Goal: Information Seeking & Learning: Check status

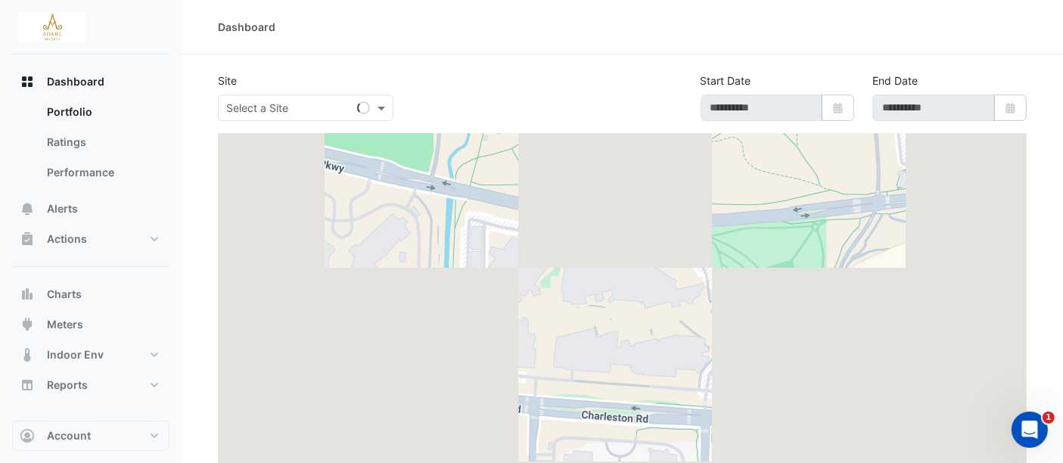
type input "**********"
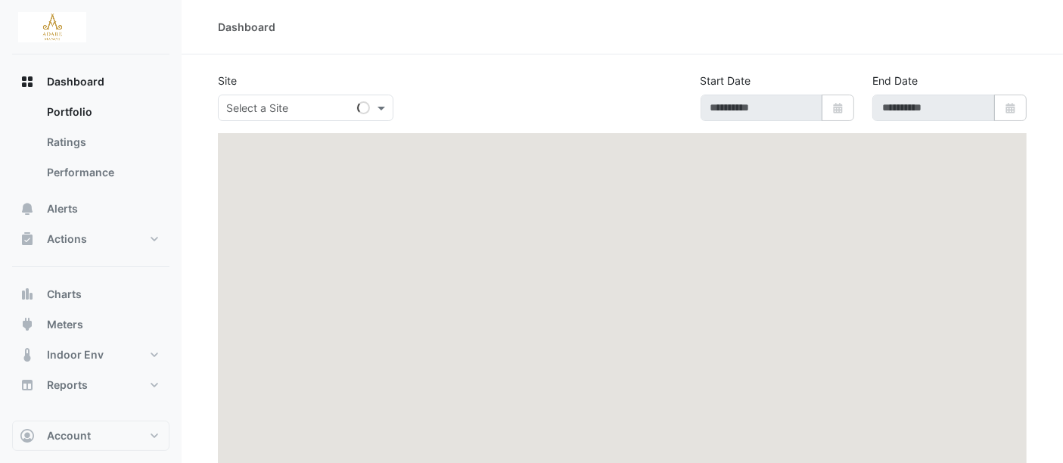
type input "**********"
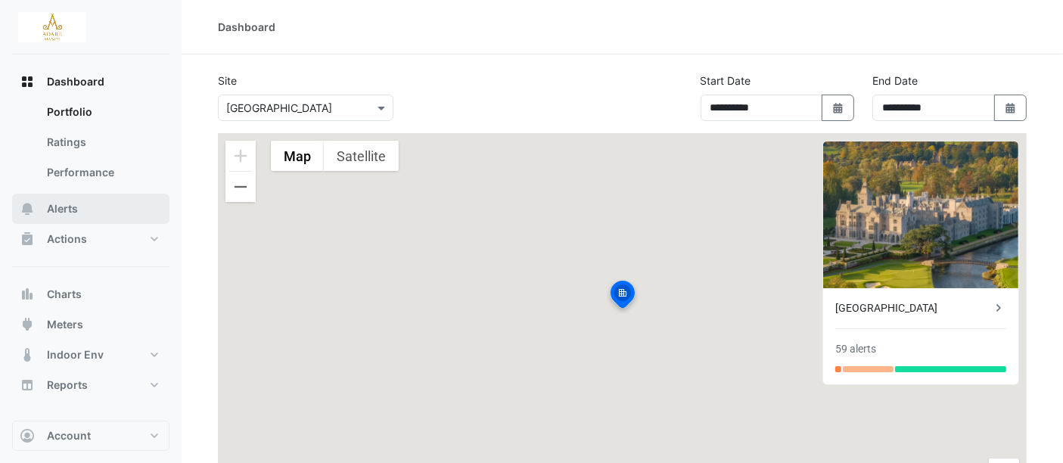
click at [65, 198] on button "Alerts" at bounding box center [90, 209] width 157 height 30
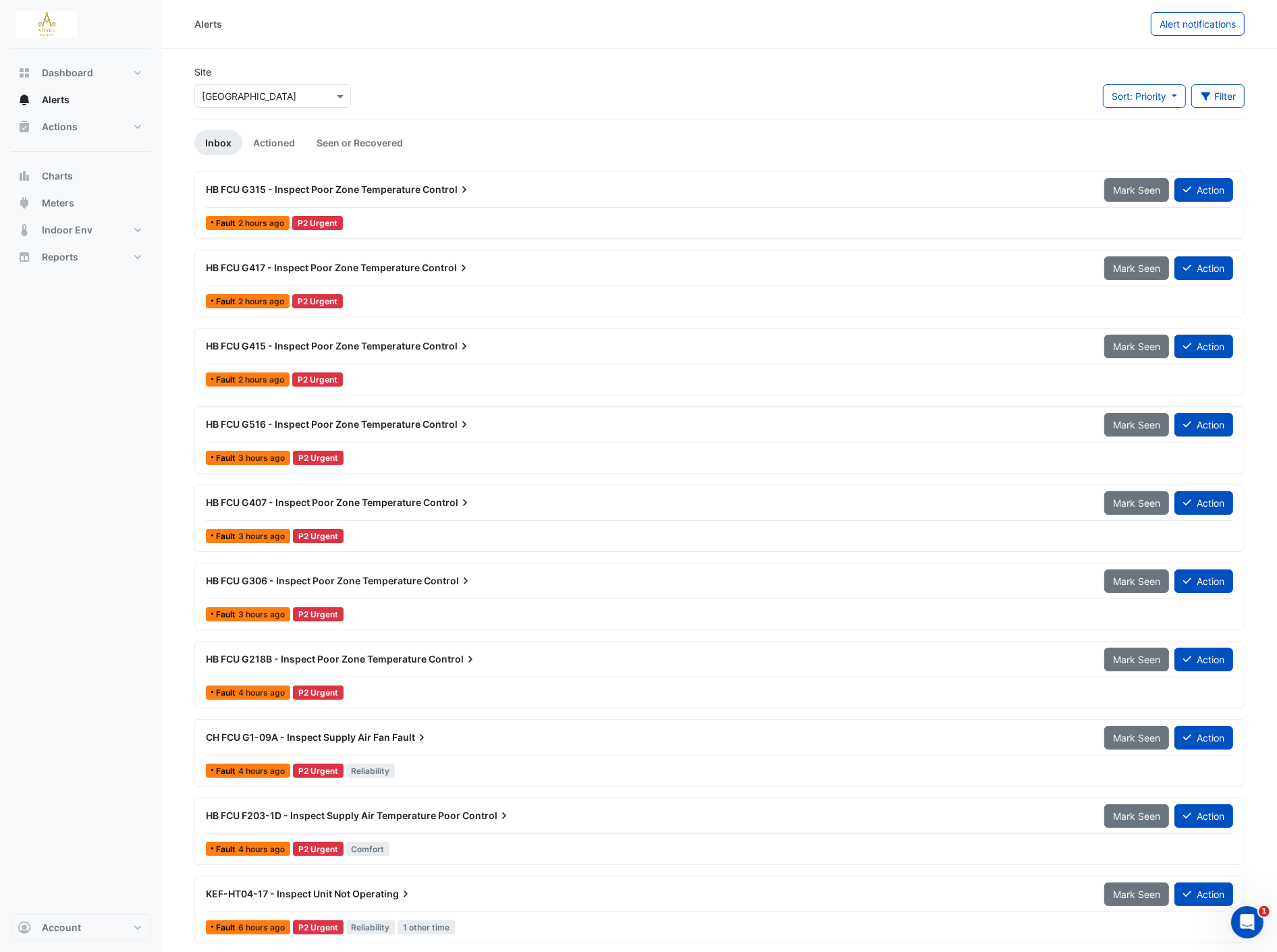
click at [802, 570] on div "HB FCU G306 - Inspect Poor Zone Temperature Control" at bounding box center [647, 580] width 898 height 24
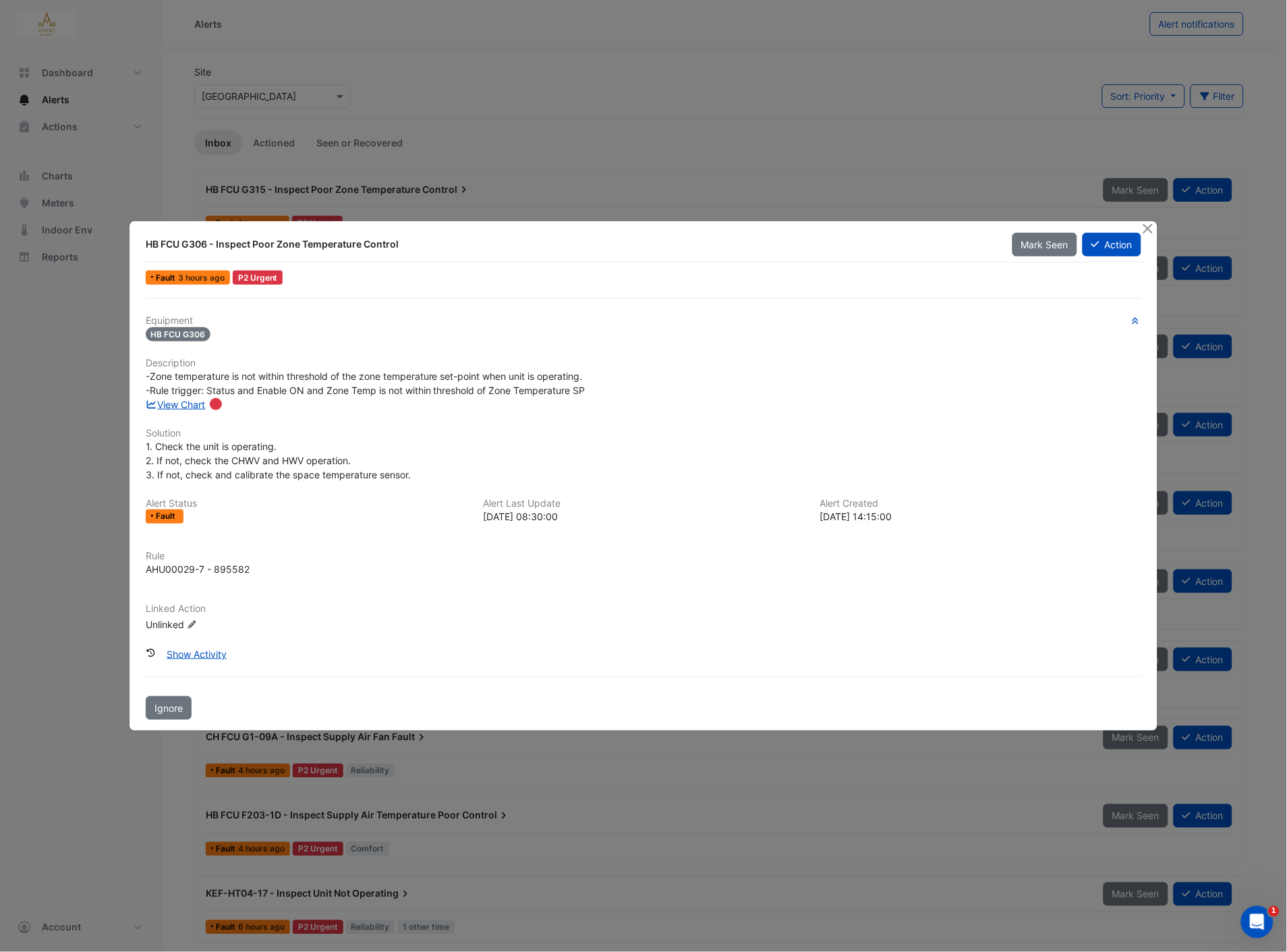
click at [1150, 237] on div at bounding box center [1149, 228] width 17 height 15
click at [1152, 230] on button "Close" at bounding box center [1148, 228] width 14 height 14
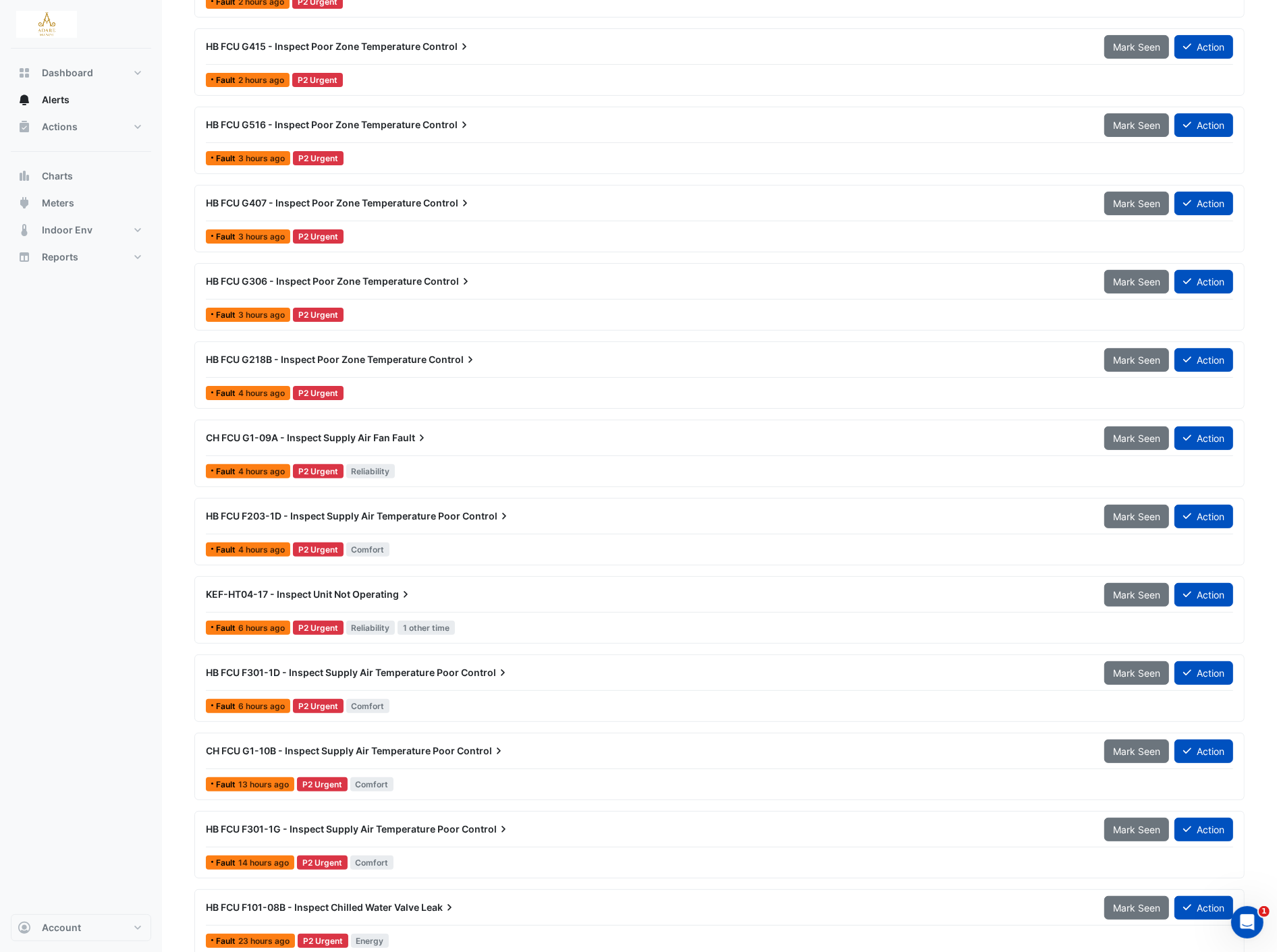
scroll to position [374, 0]
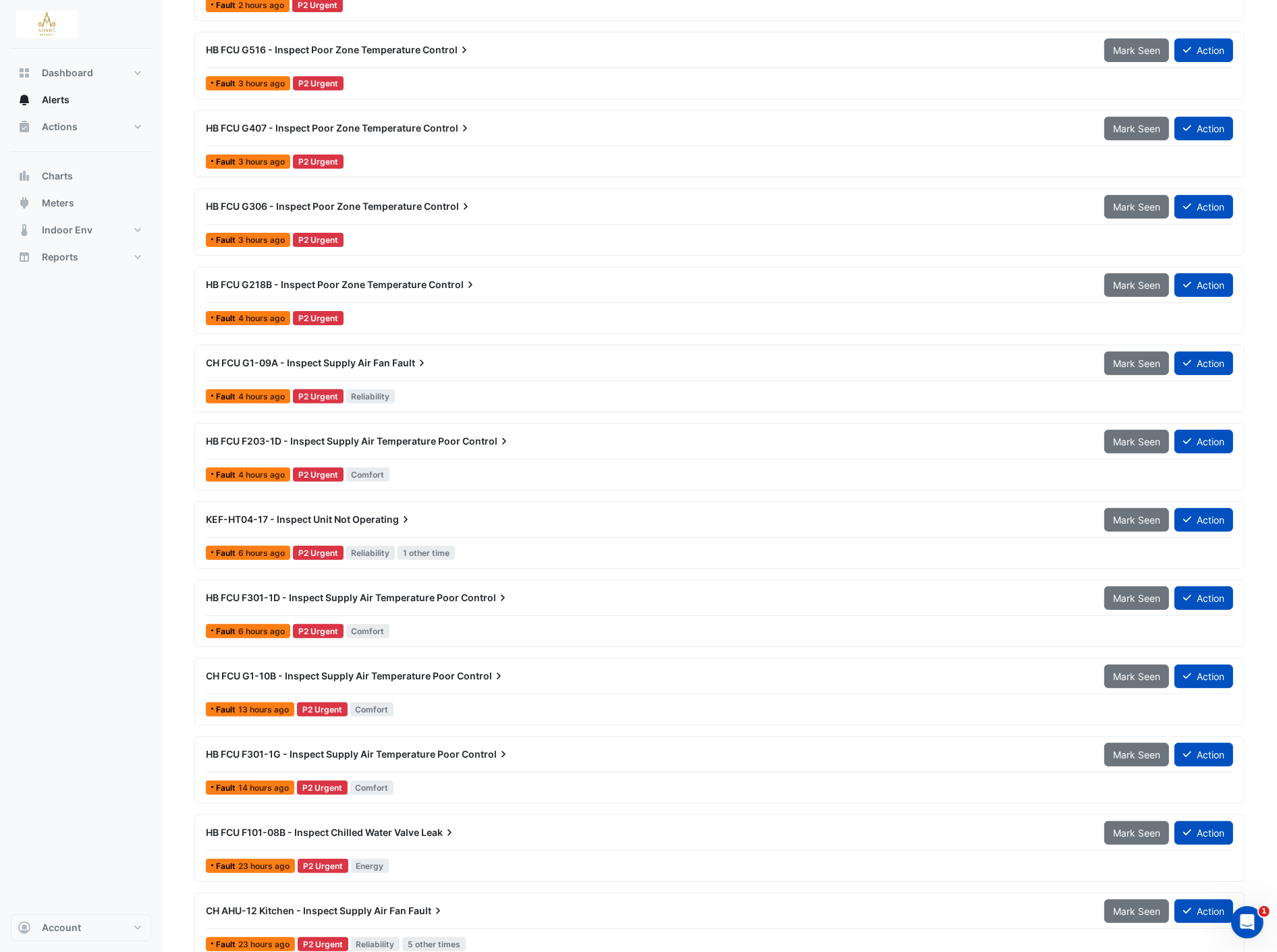
click at [307, 515] on span "KEF-HT04-17 - Inspect Unit Not" at bounding box center [278, 519] width 144 height 12
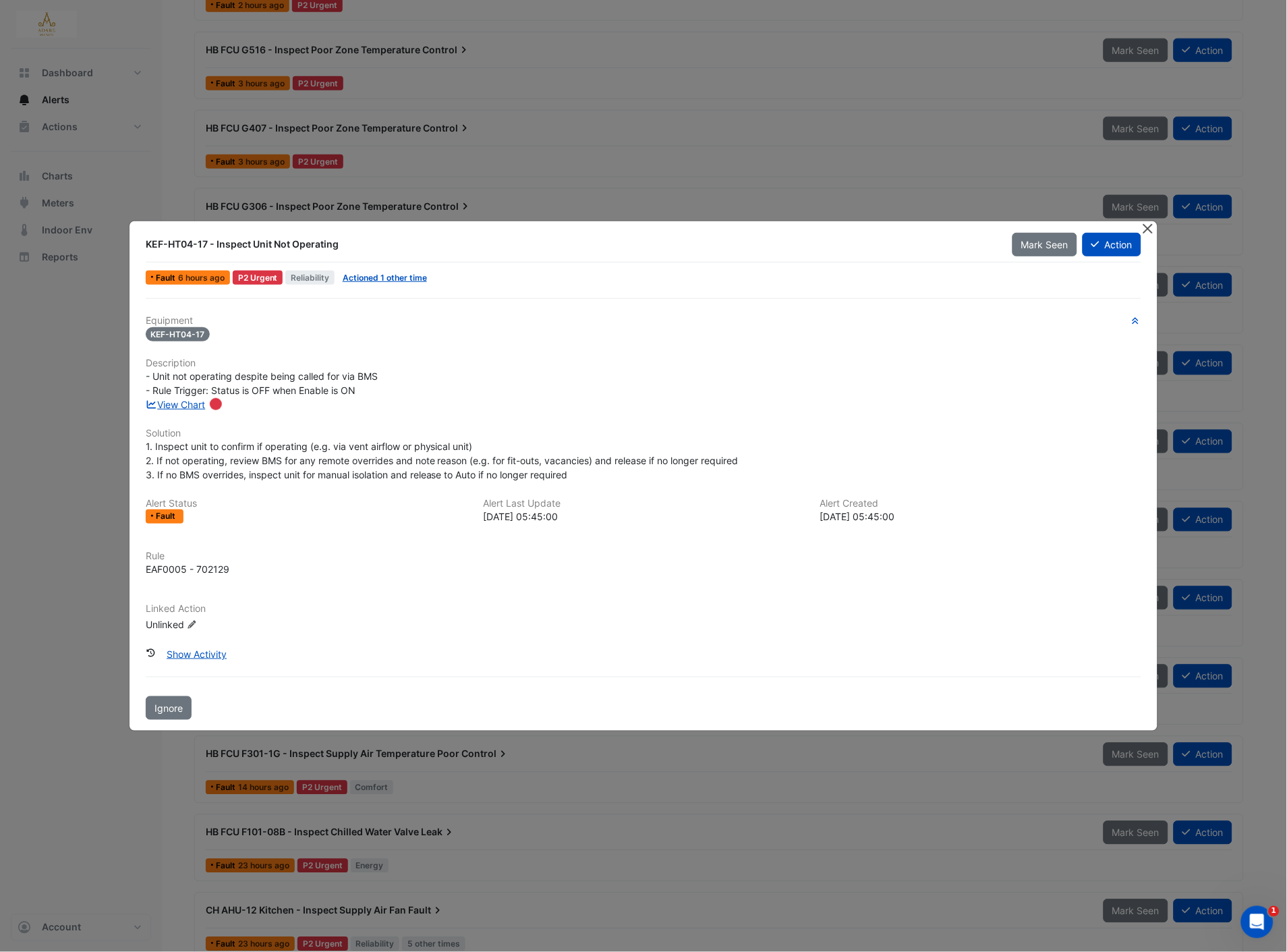
click at [1145, 234] on button "Close" at bounding box center [1148, 228] width 14 height 14
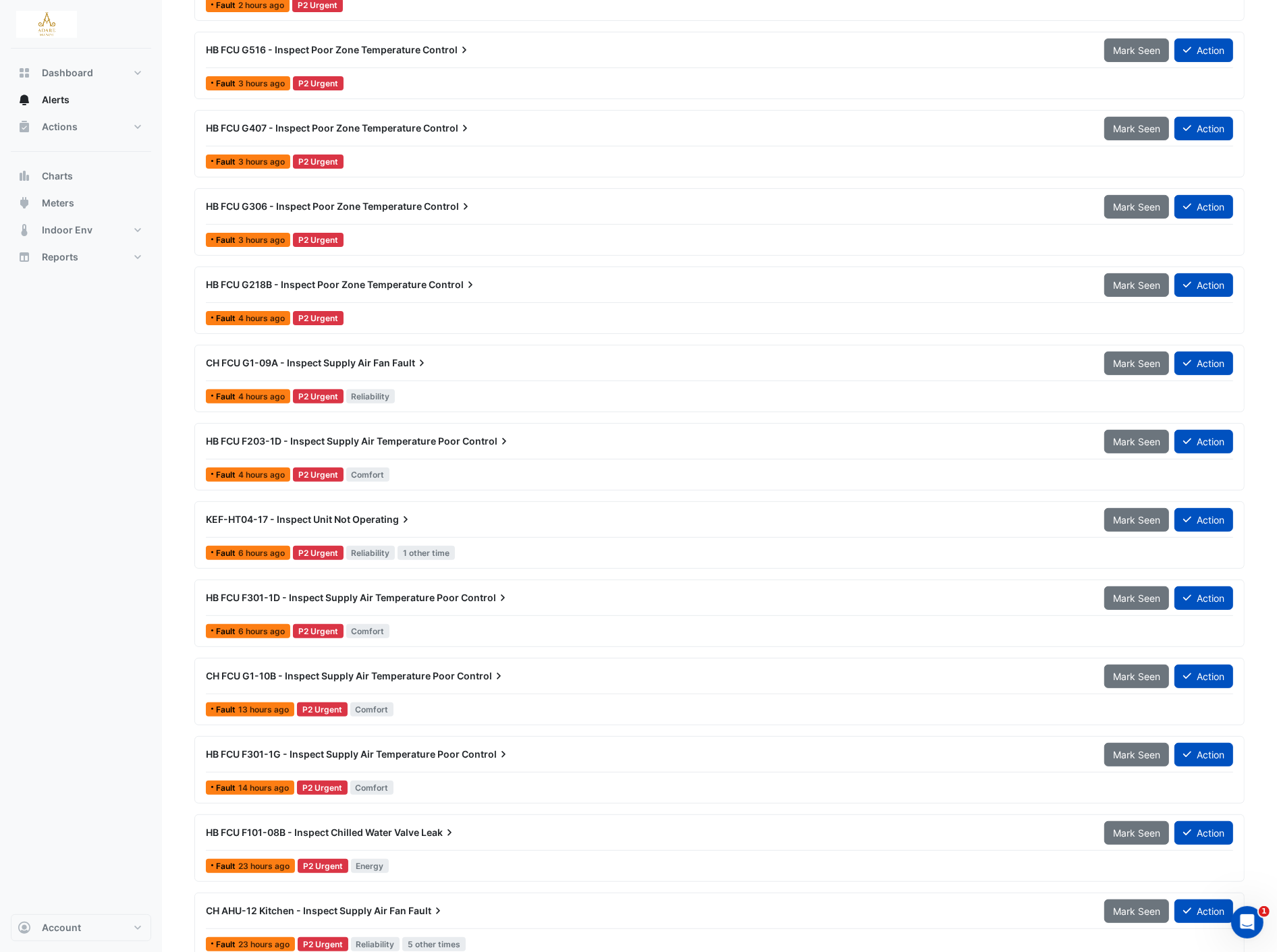
click at [245, 633] on span "6 hours ago" at bounding box center [261, 630] width 46 height 10
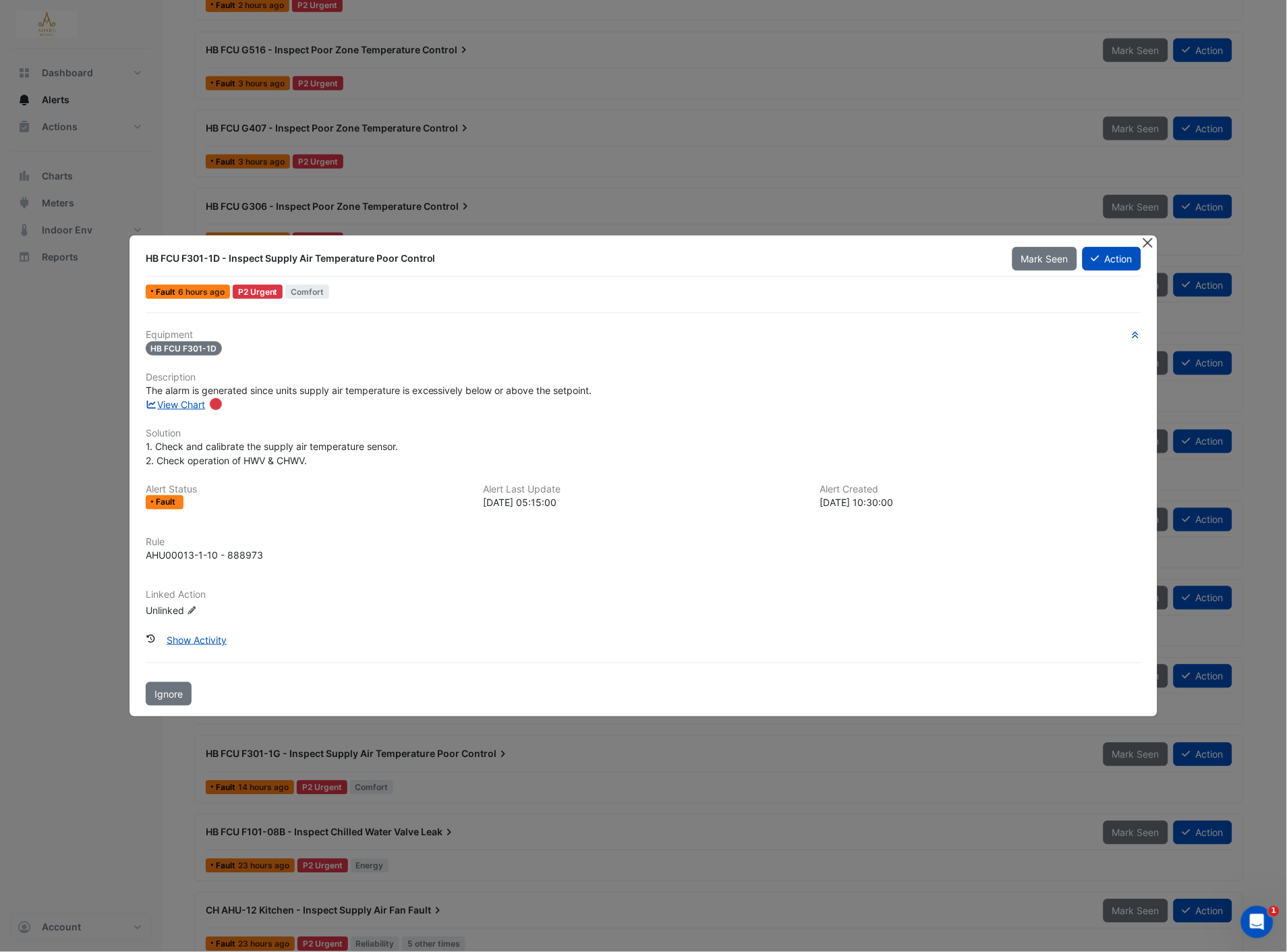
click at [1144, 244] on button "Close" at bounding box center [1148, 242] width 14 height 14
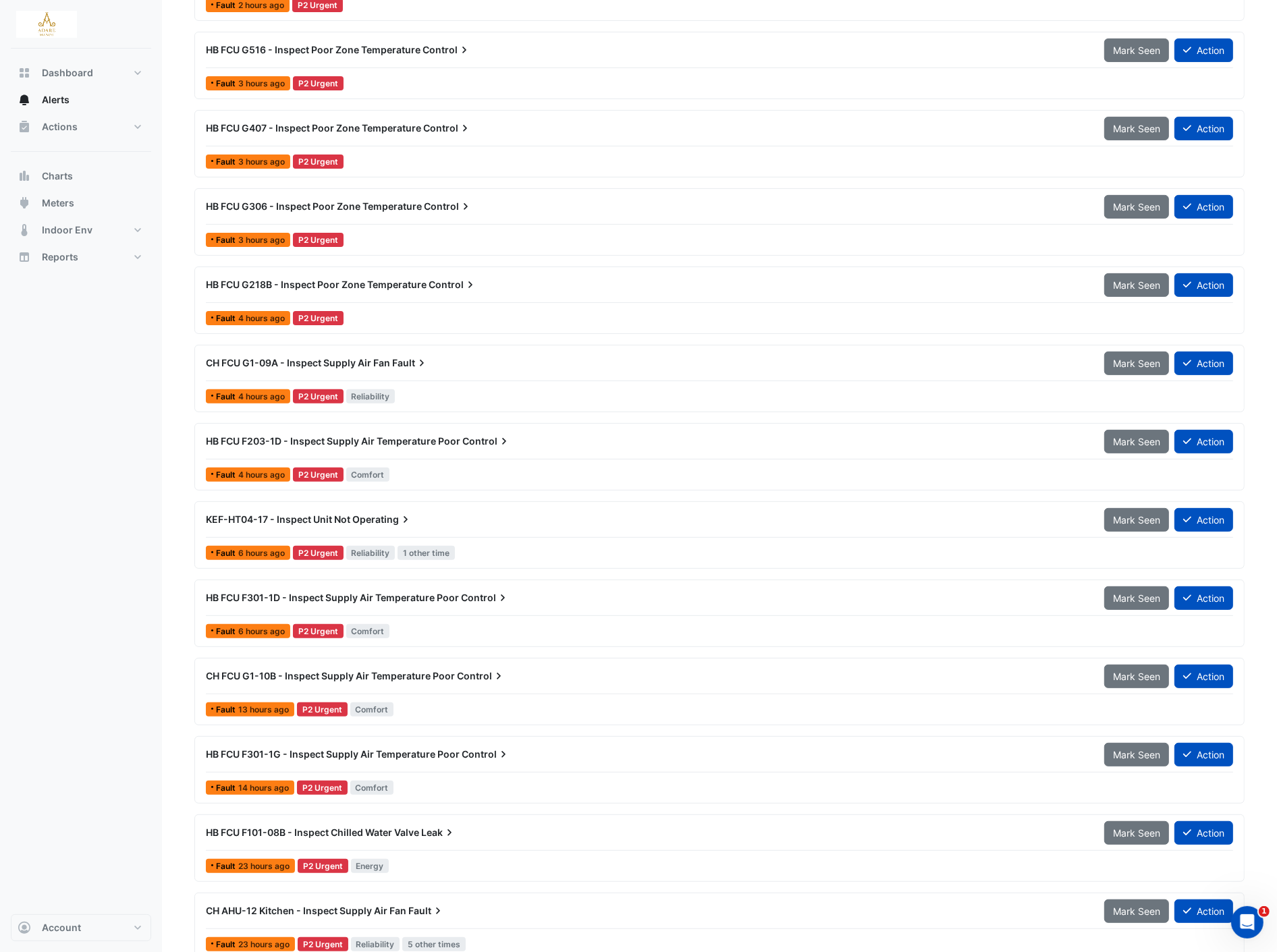
click at [271, 473] on span "4 hours ago" at bounding box center [261, 474] width 46 height 10
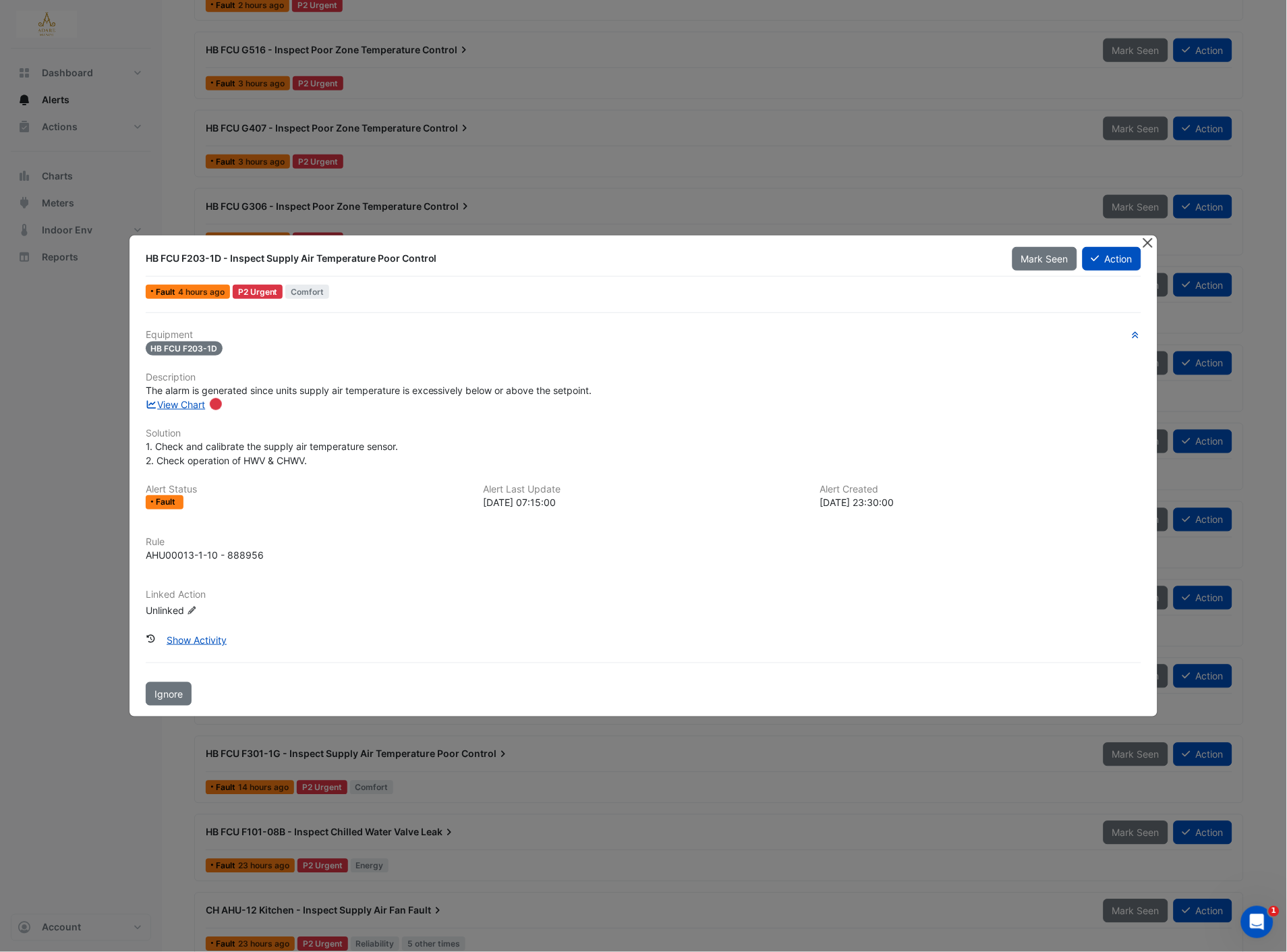
click at [1152, 248] on button "Close" at bounding box center [1148, 242] width 14 height 14
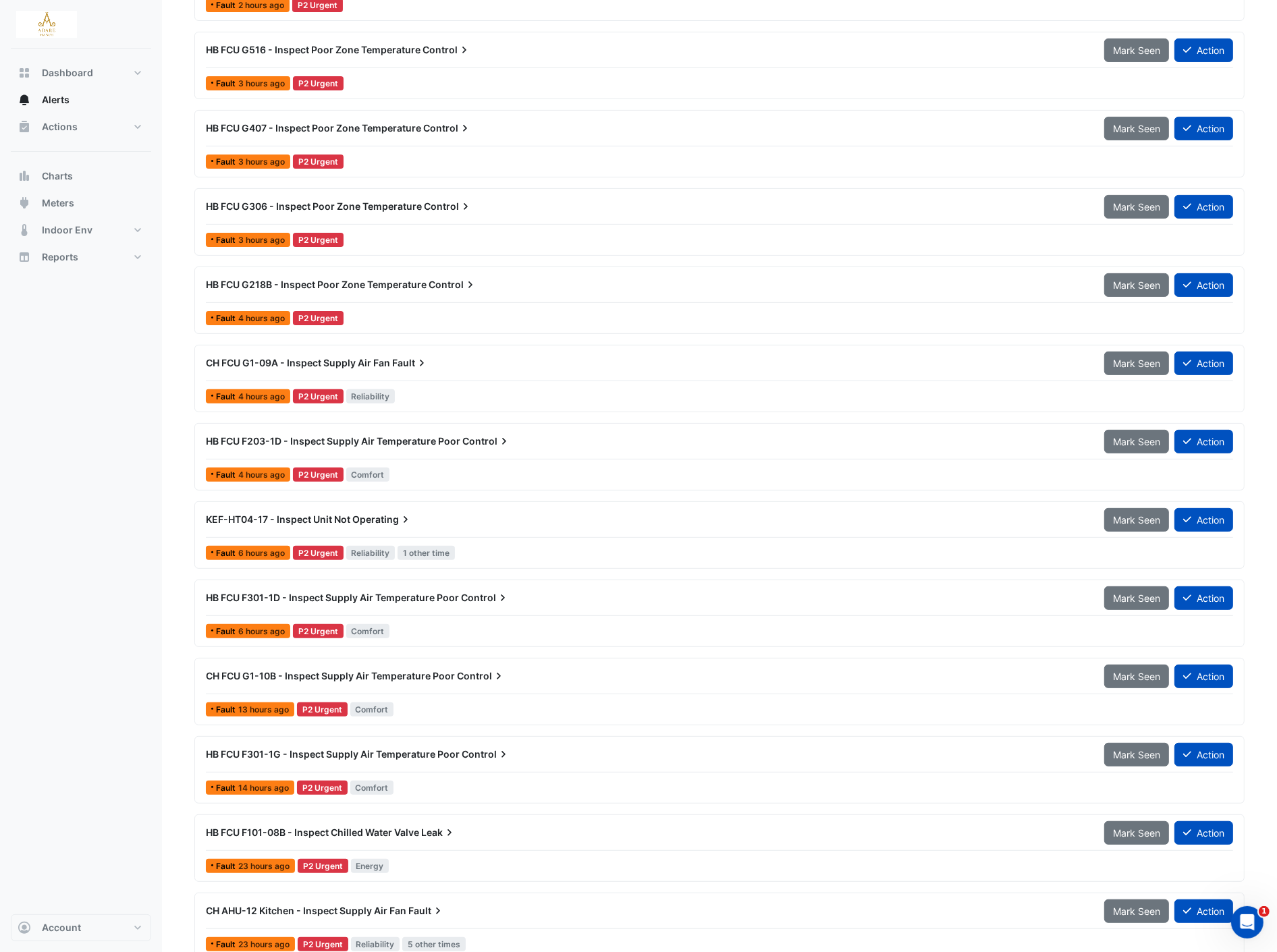
click at [235, 556] on span "Fault" at bounding box center [227, 553] width 22 height 8
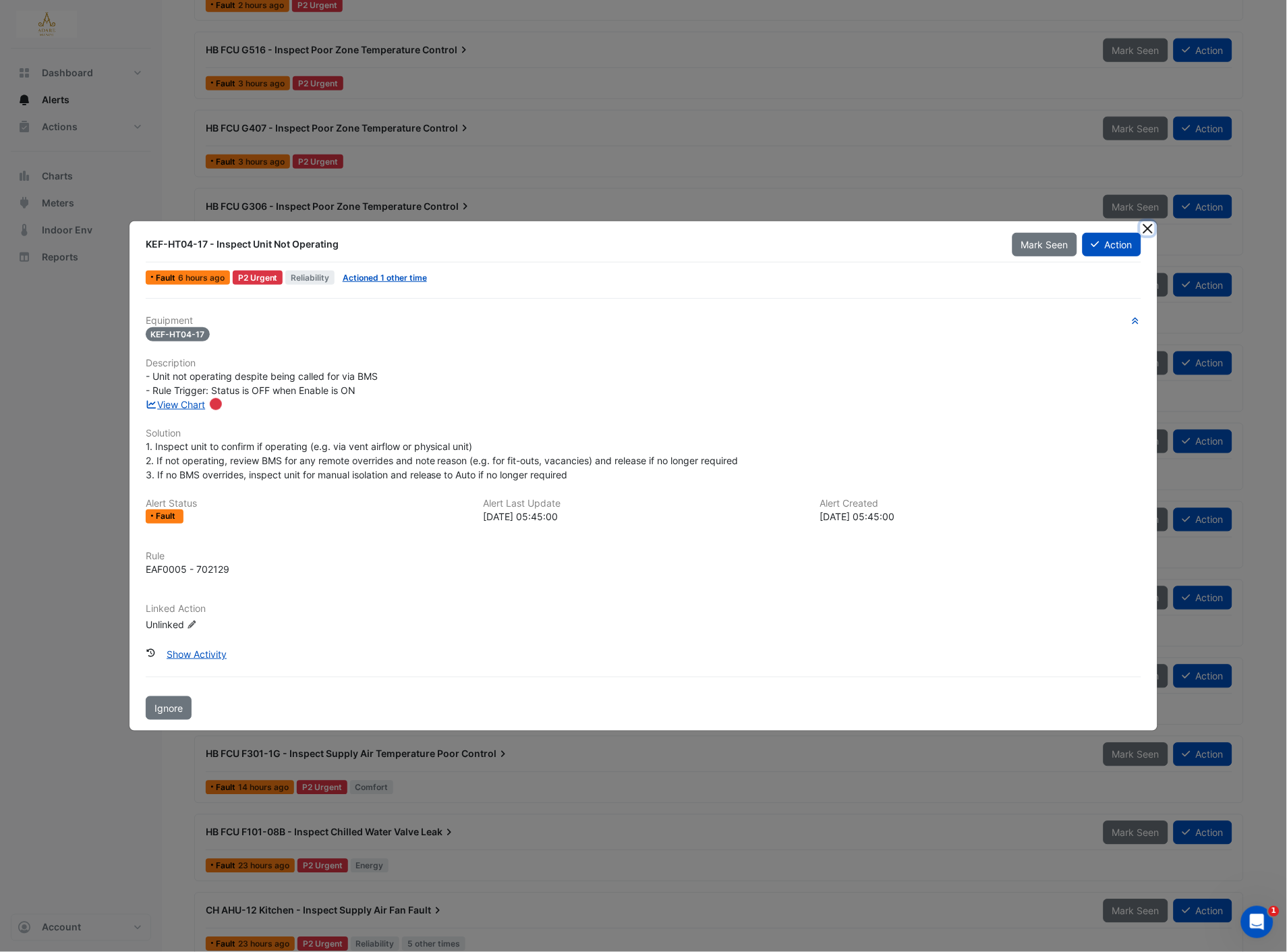
click at [1152, 230] on button "Close" at bounding box center [1148, 228] width 14 height 14
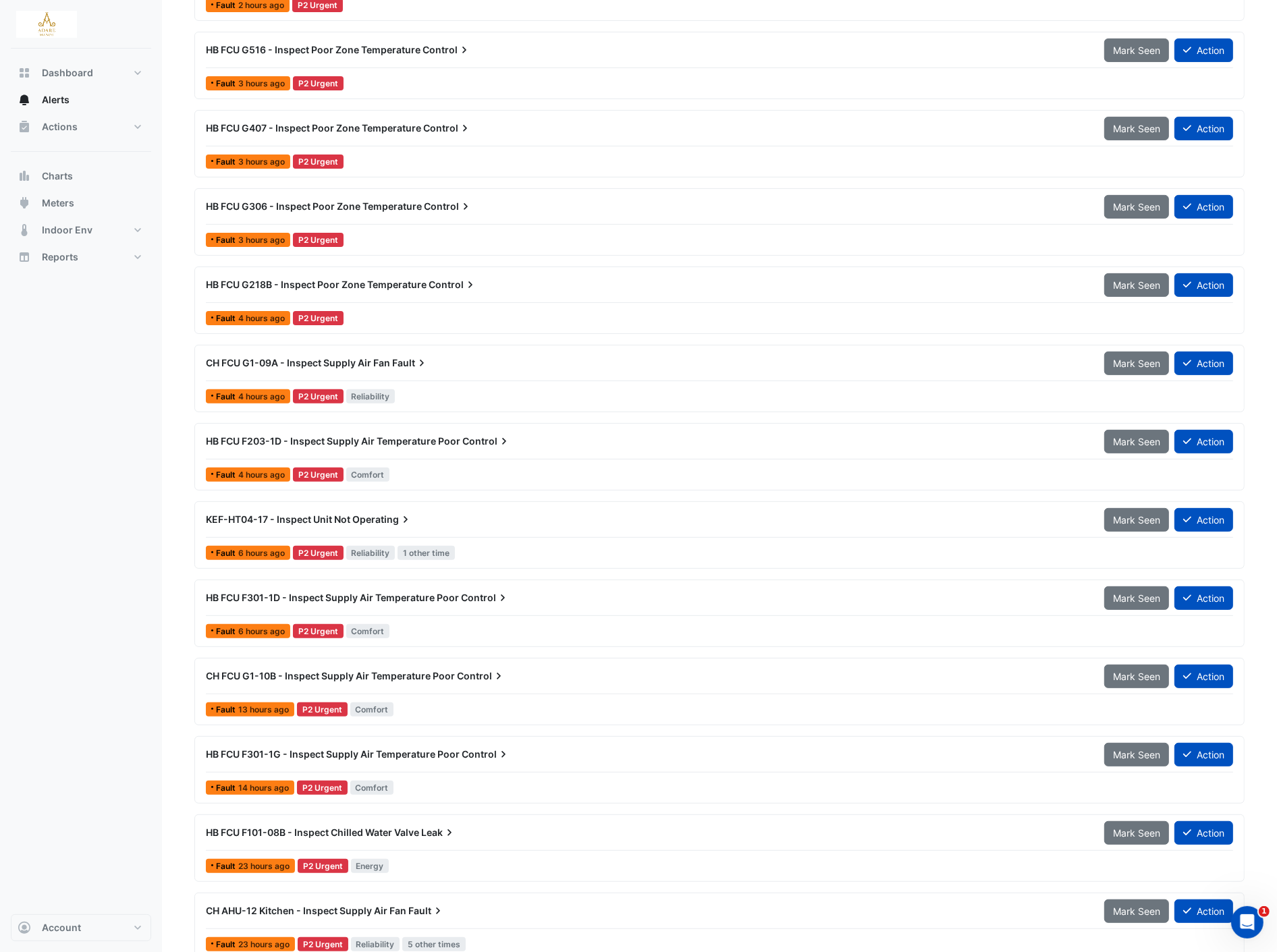
click at [265, 552] on span "6 hours ago" at bounding box center [261, 553] width 46 height 10
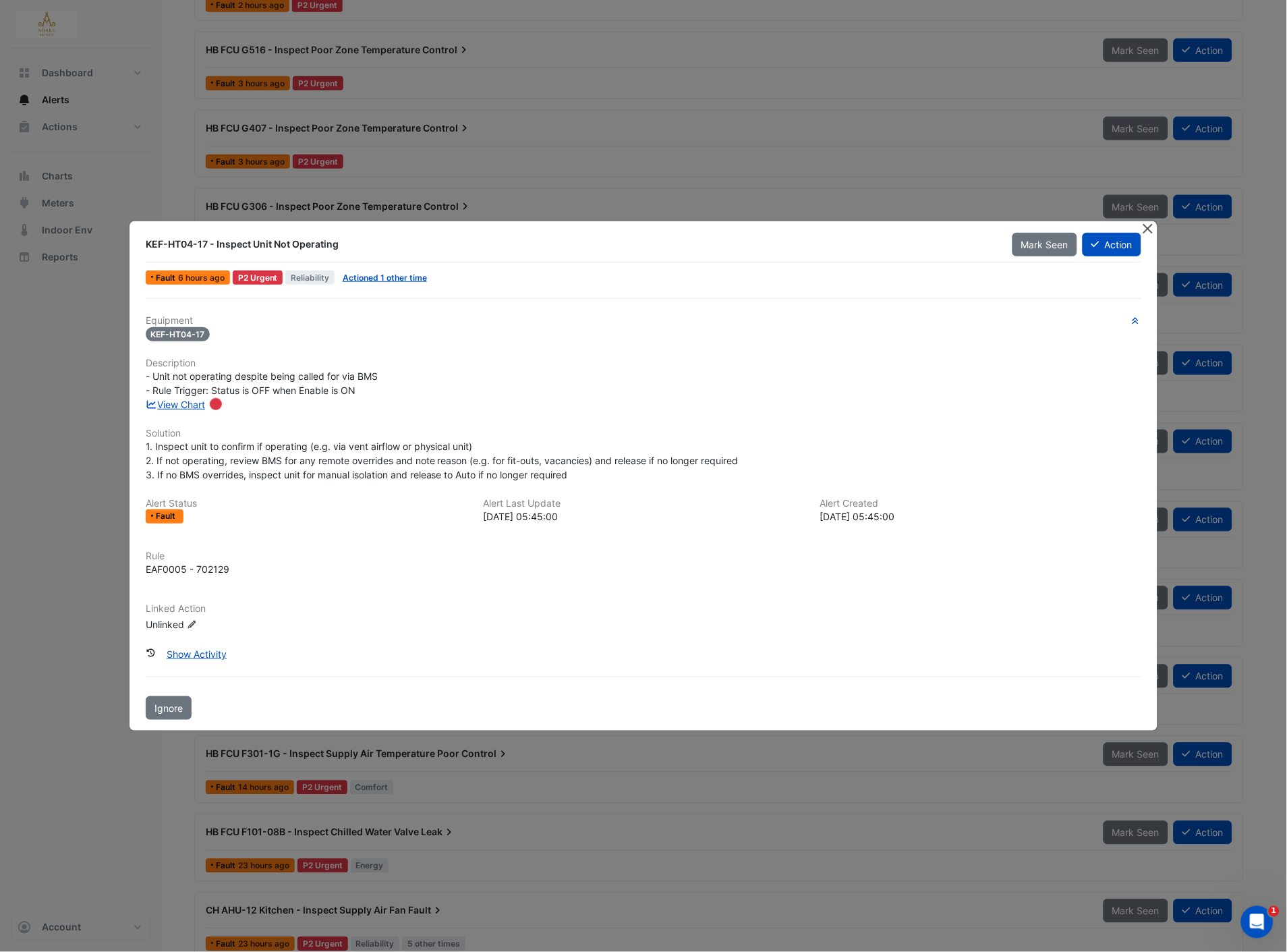
click at [1148, 230] on button "Close" at bounding box center [1148, 228] width 14 height 14
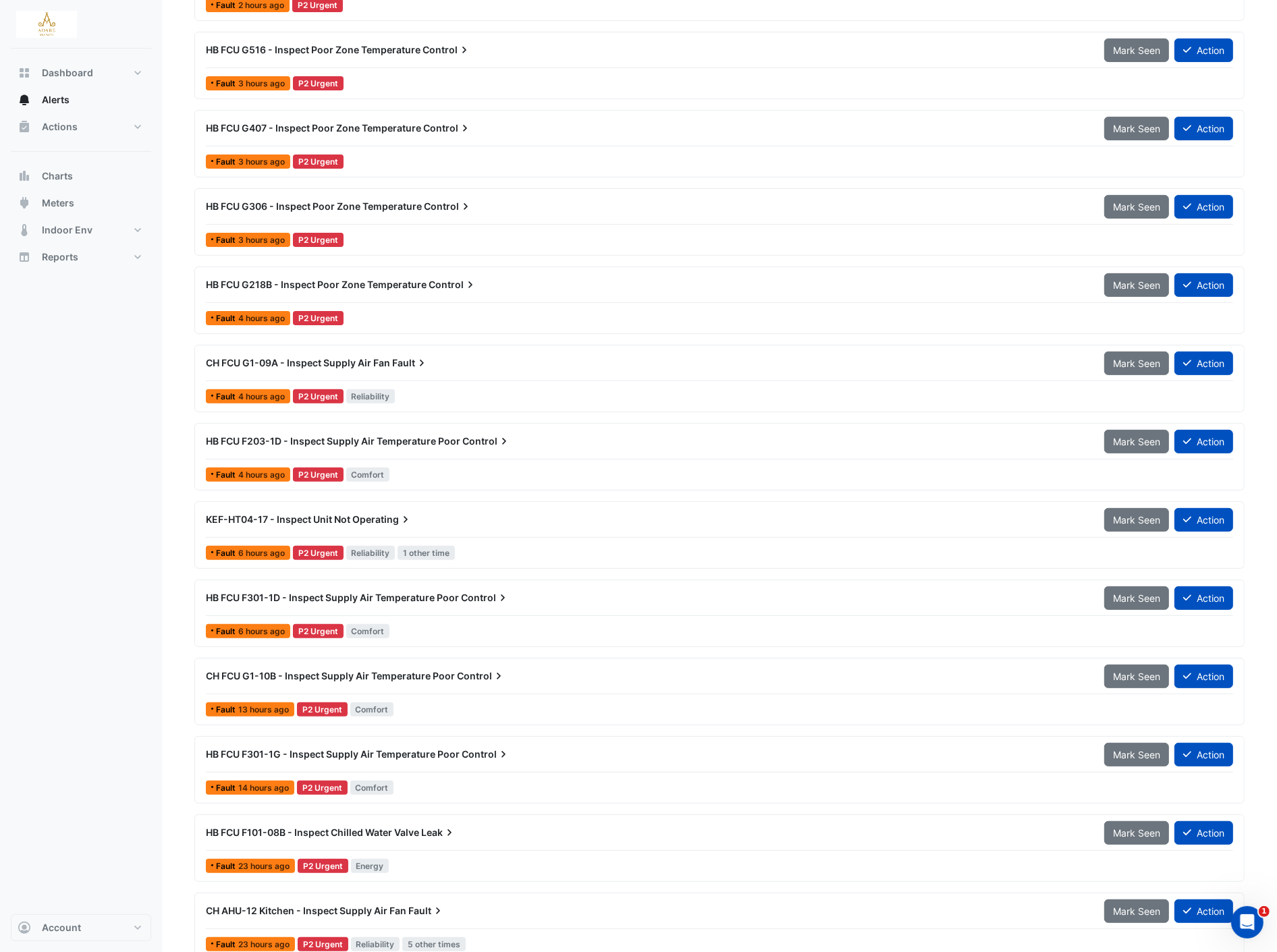
click at [275, 628] on span "6 hours ago" at bounding box center [261, 630] width 46 height 10
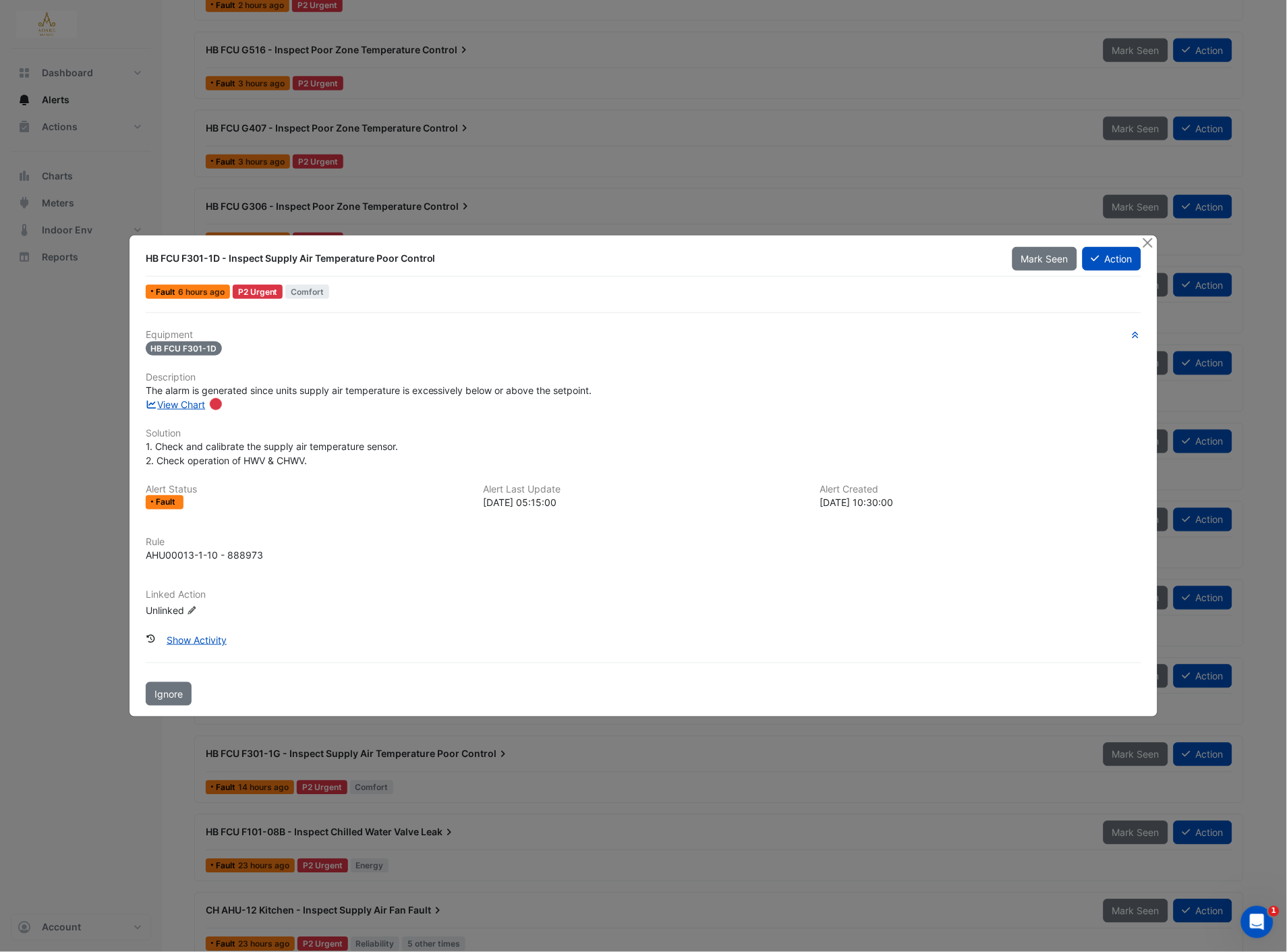
click at [1155, 245] on div at bounding box center [1149, 242] width 17 height 15
click at [1153, 246] on button "Close" at bounding box center [1148, 242] width 14 height 14
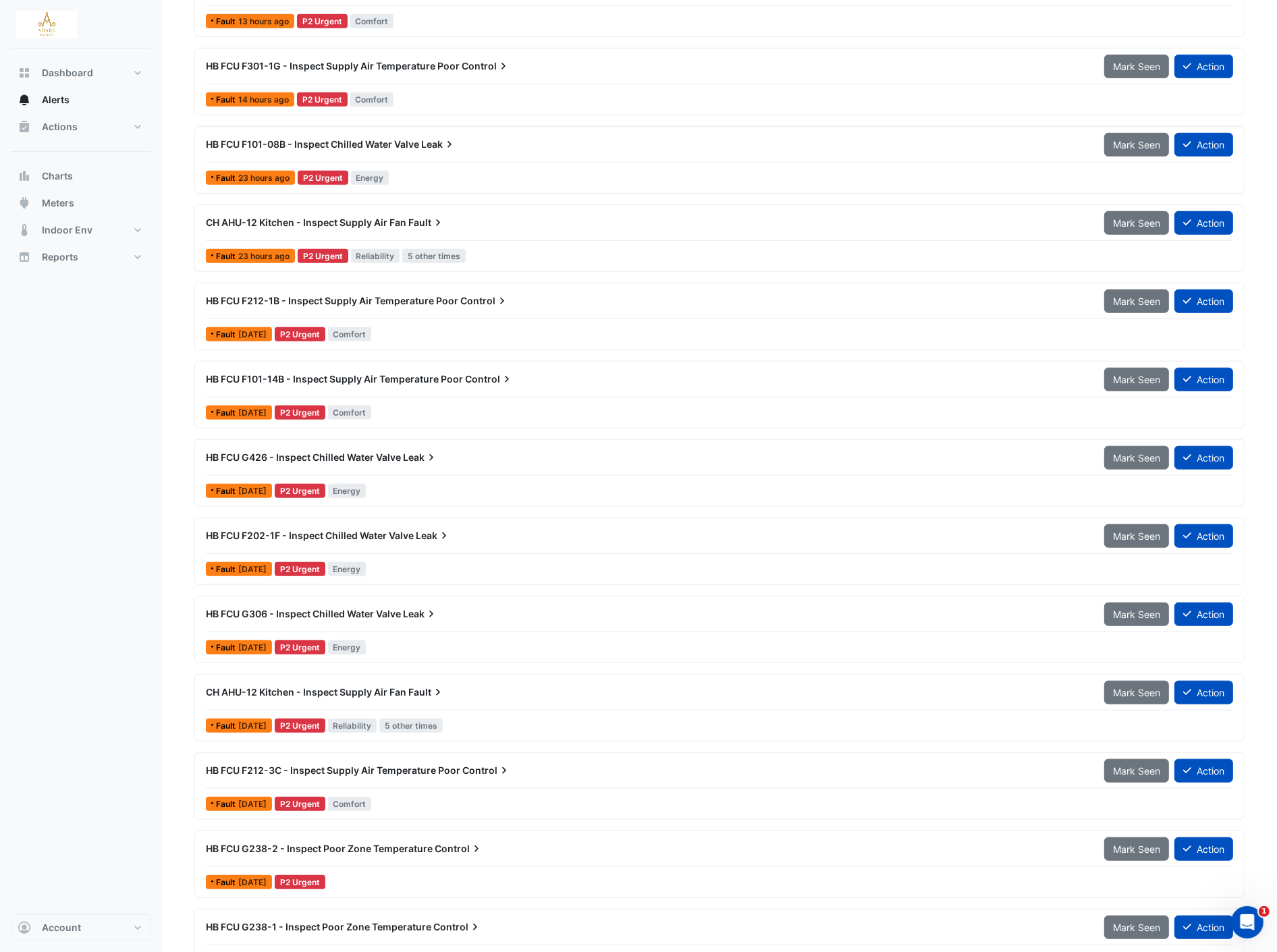
scroll to position [1049, 0]
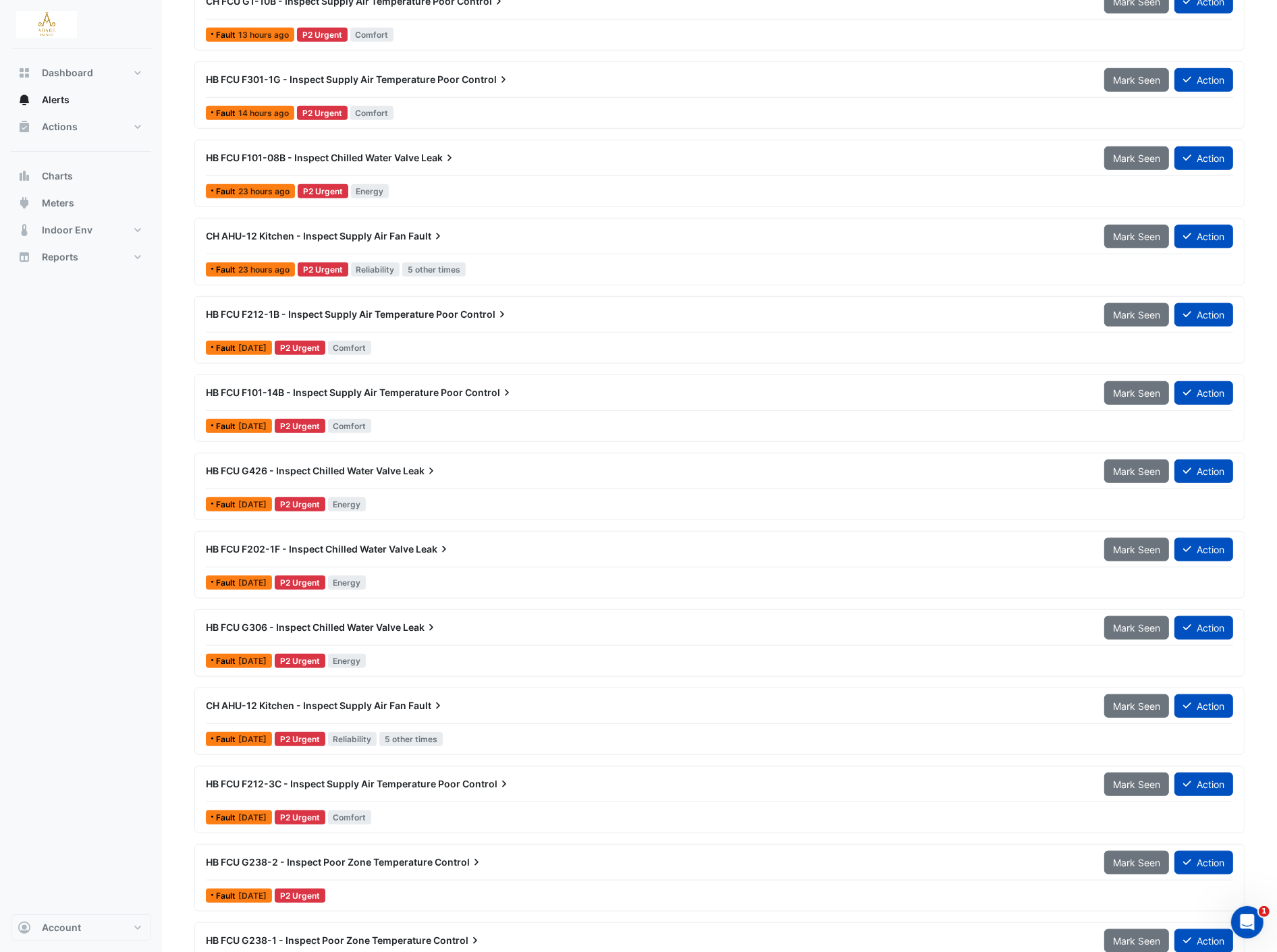
click at [257, 467] on span "HB FCU G426 - Inspect Chilled Water Valve" at bounding box center [303, 470] width 195 height 12
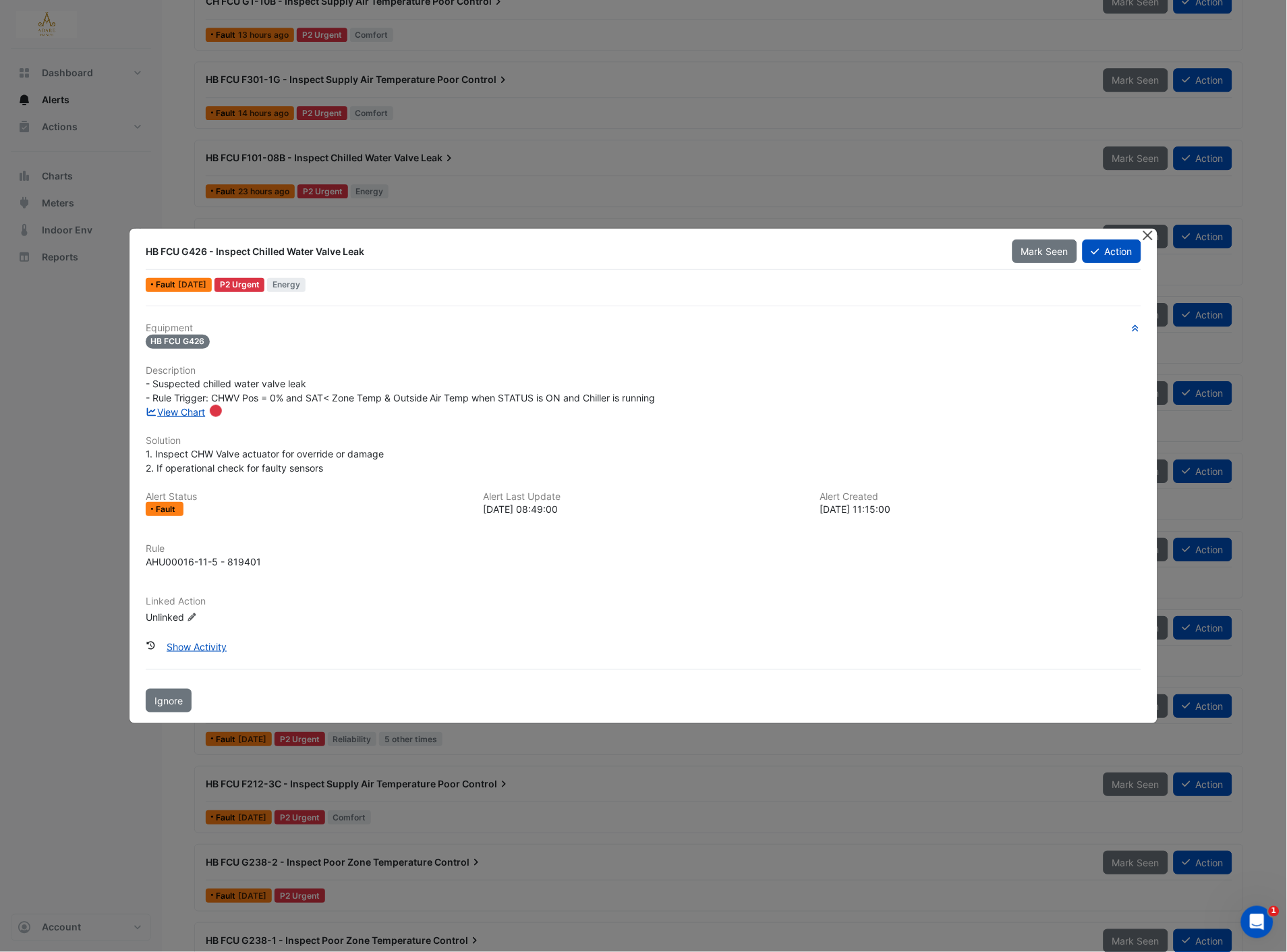
click at [1144, 233] on button "Close" at bounding box center [1148, 236] width 14 height 14
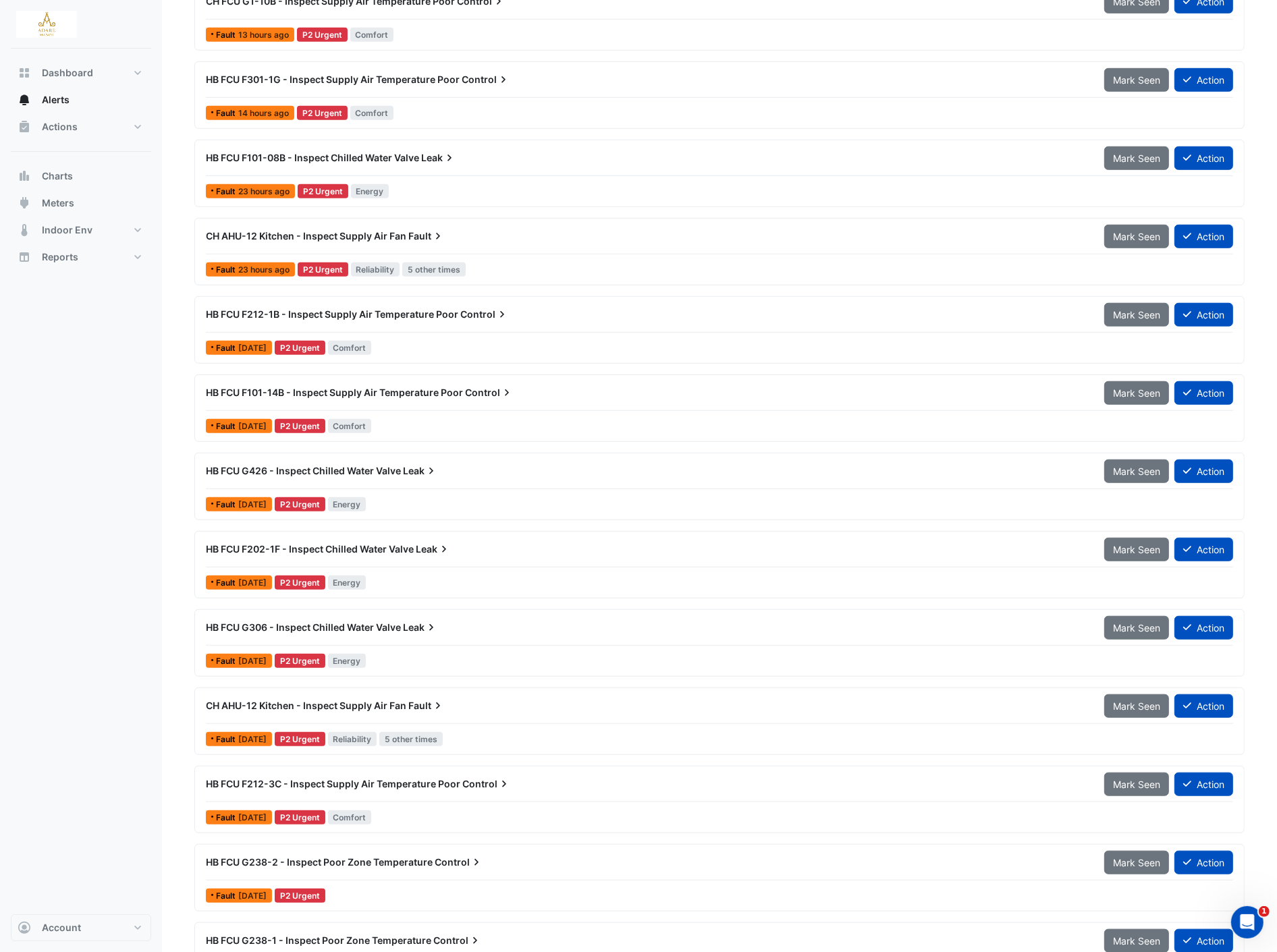
click at [259, 495] on div "HB FCU G426 - Inspect Chilled Water Valve Leak Mark Seen Action Fault 3 days ag…" at bounding box center [720, 487] width 1038 height 55
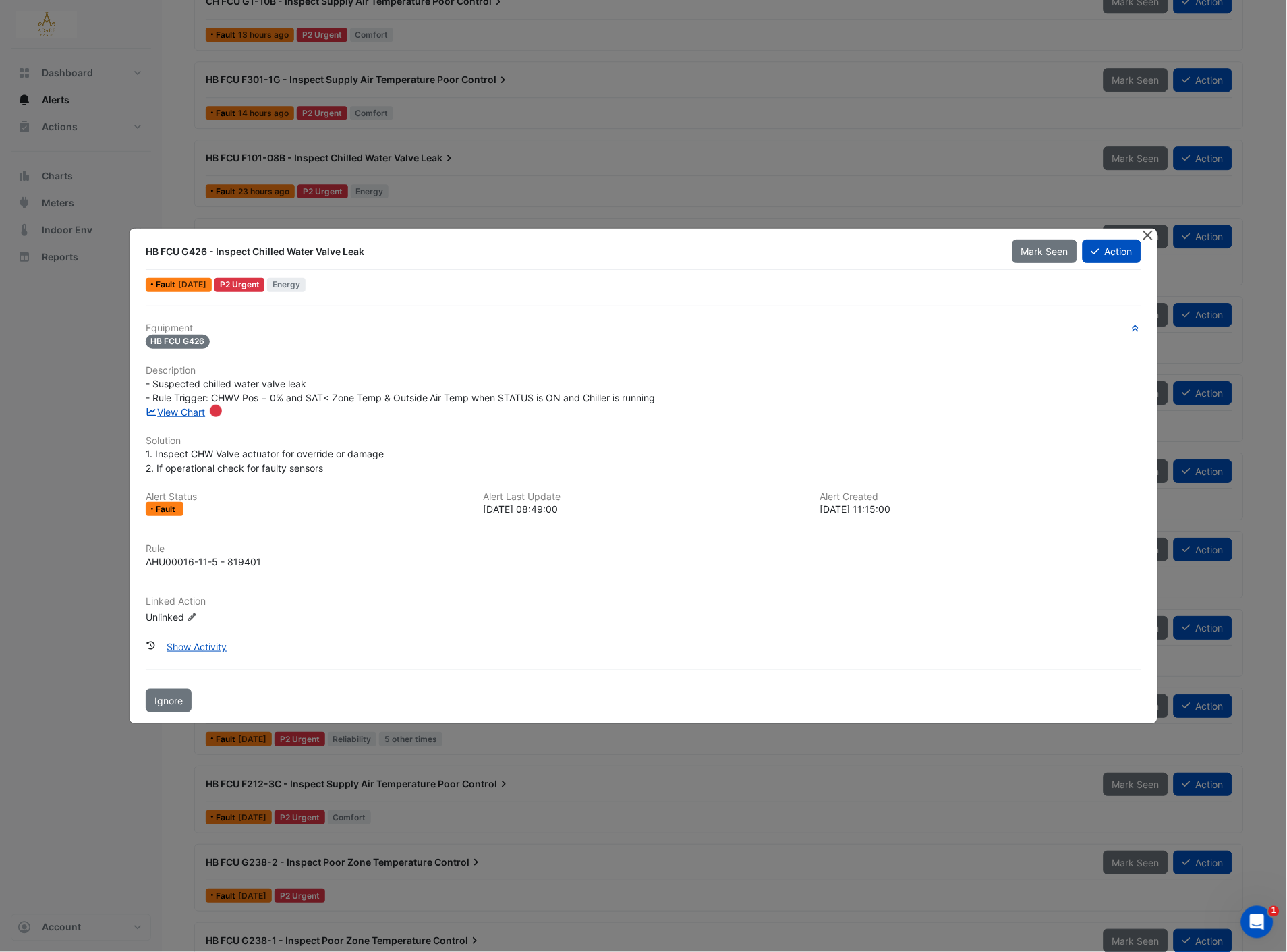
click at [1141, 234] on button "Close" at bounding box center [1148, 236] width 14 height 14
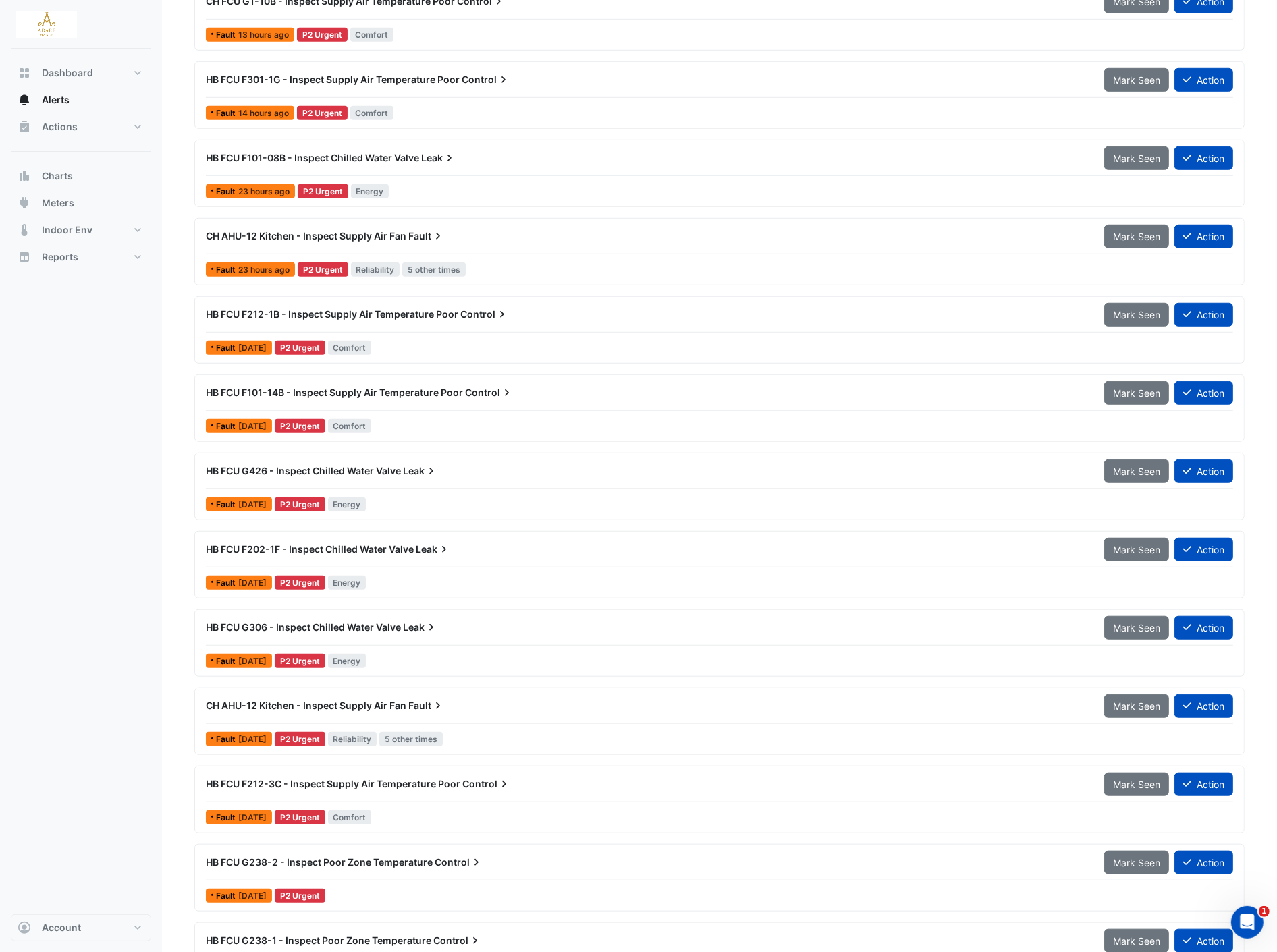
click at [254, 430] on span "3 days ago" at bounding box center [252, 425] width 29 height 10
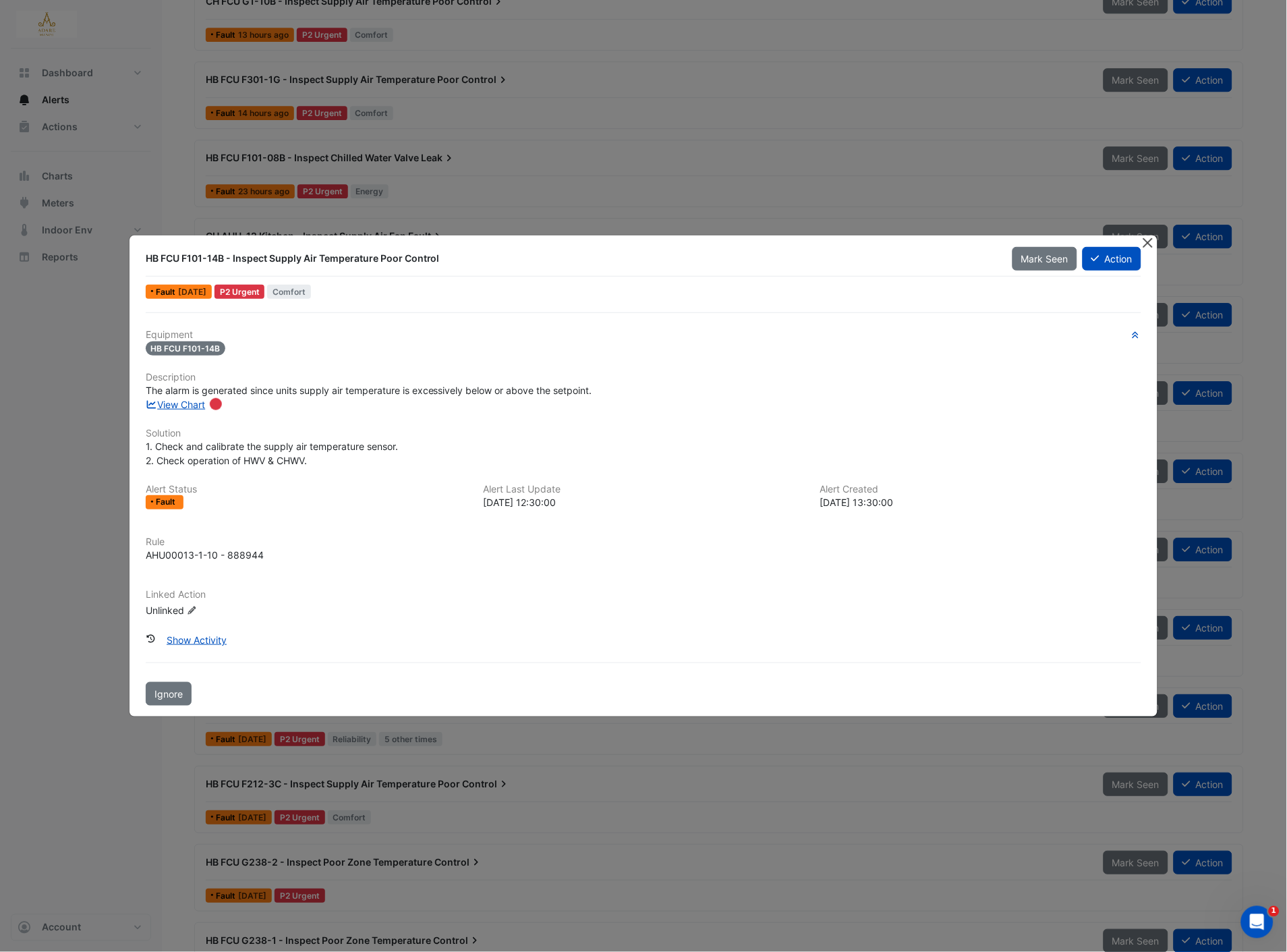
click at [1148, 248] on button "Close" at bounding box center [1148, 242] width 14 height 14
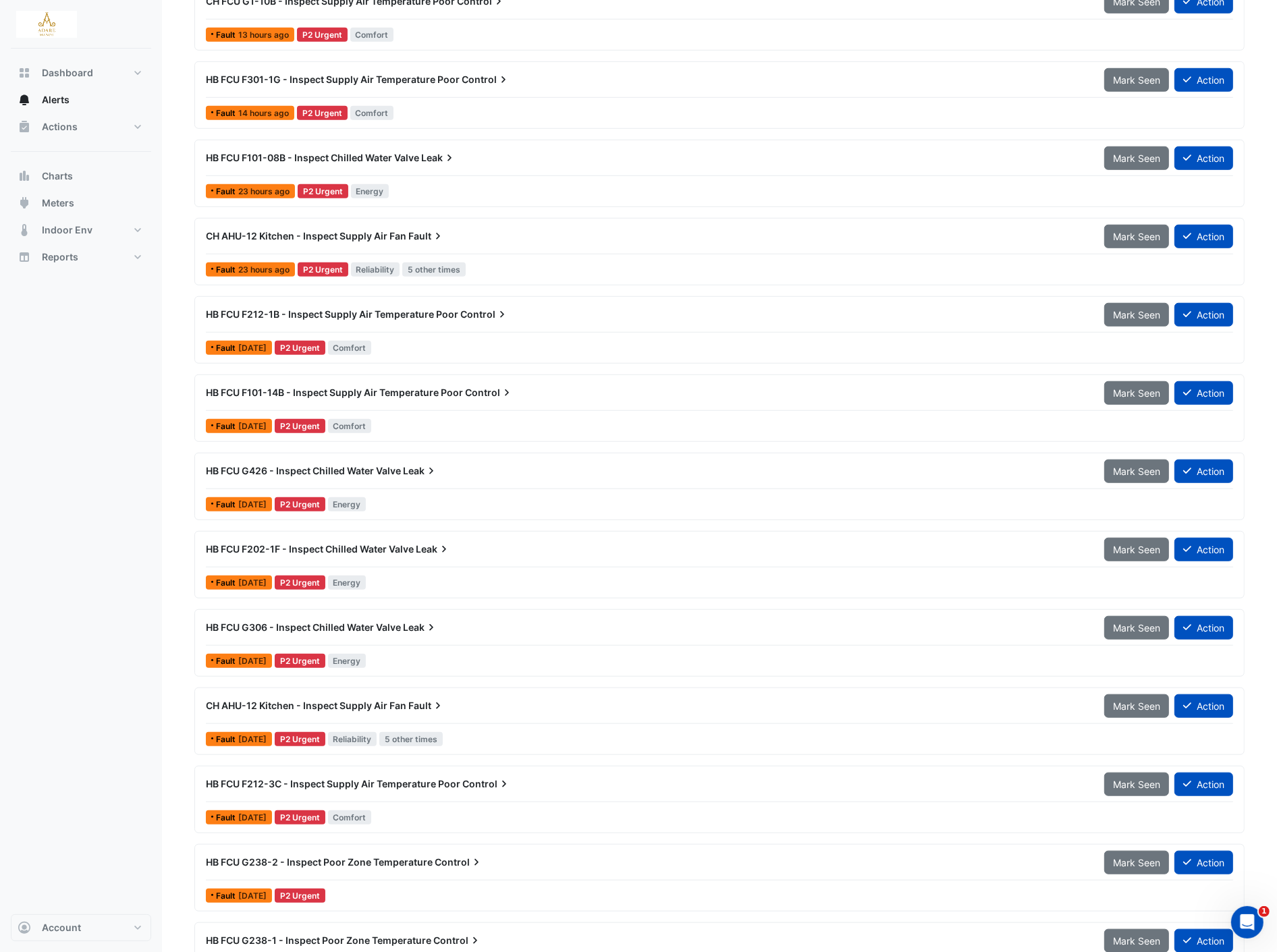
click at [213, 414] on div "HB FCU F101-14B - Inspect Supply Air Temperature Poor Control Mark Seen Action …" at bounding box center [720, 408] width 1038 height 55
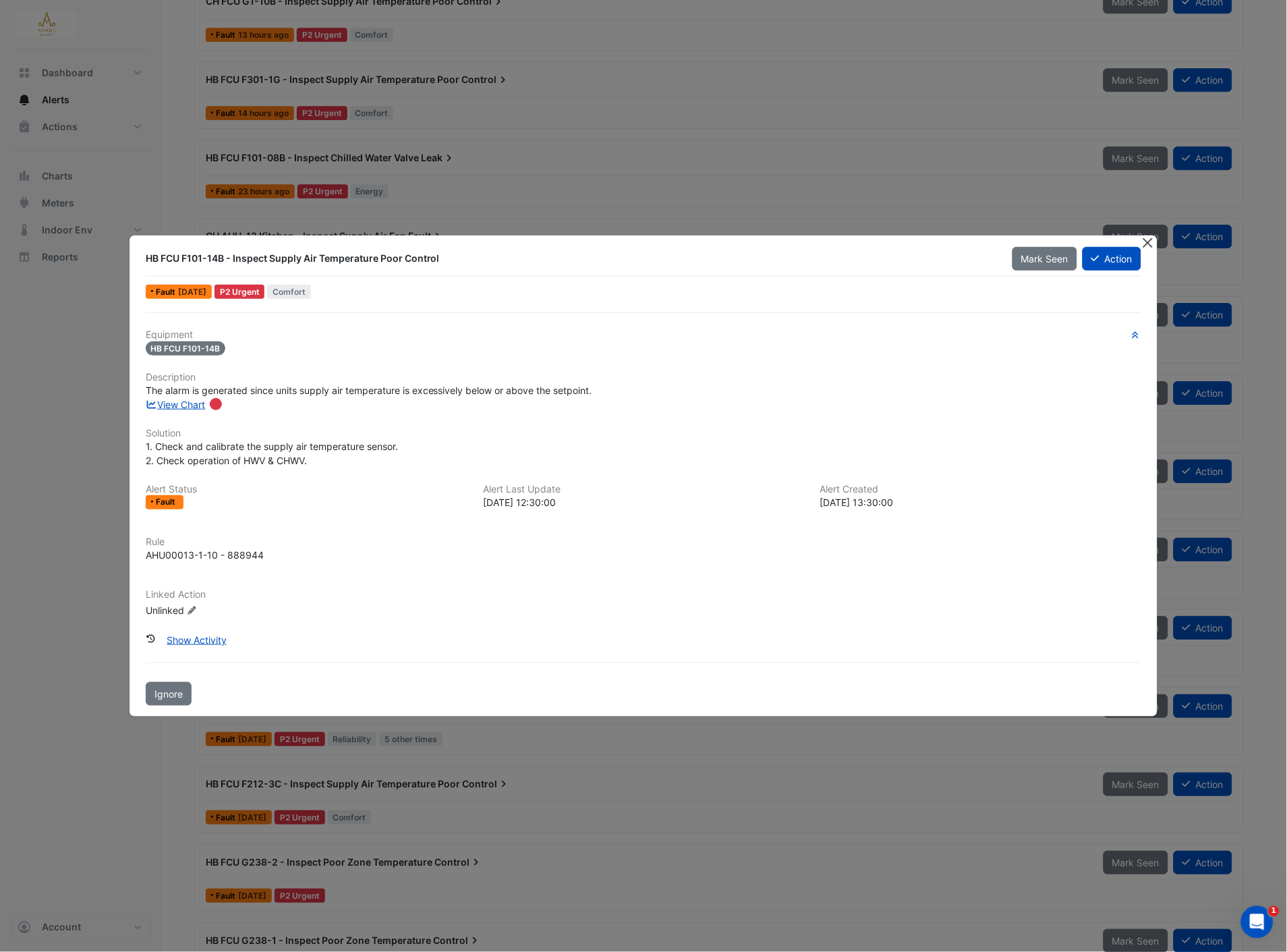
click at [1149, 250] on button "Close" at bounding box center [1148, 242] width 14 height 14
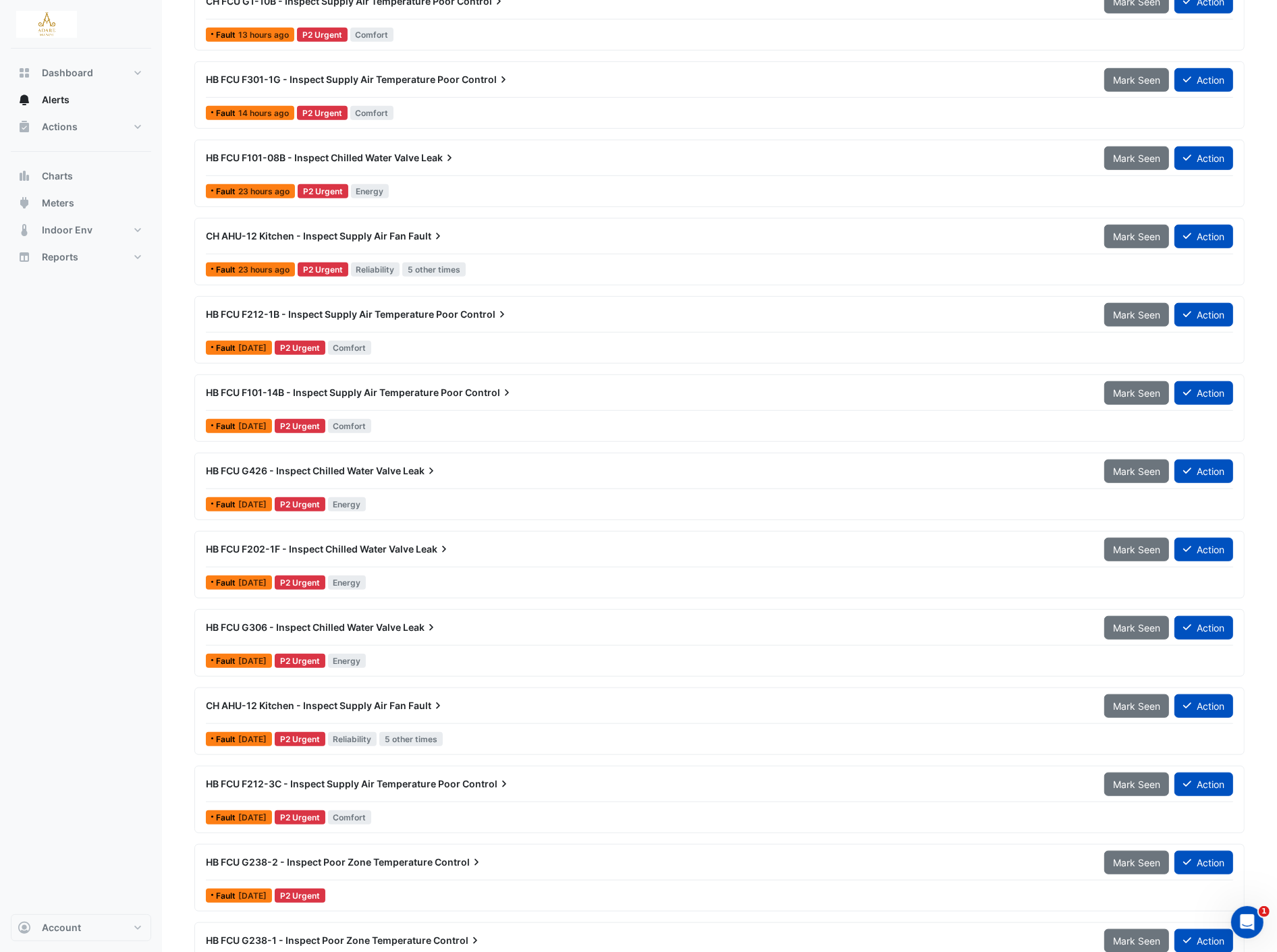
scroll to position [974, 0]
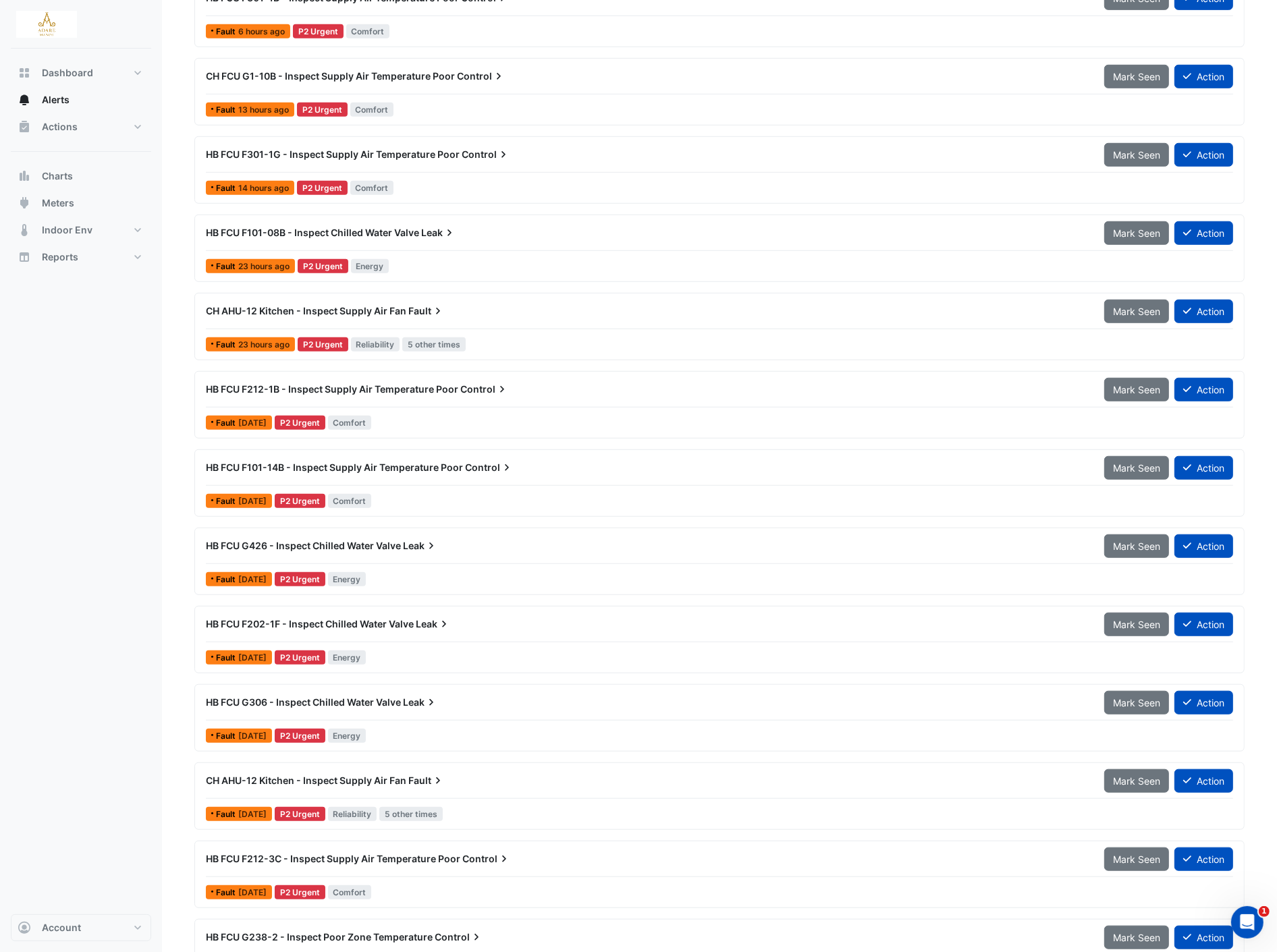
click at [230, 435] on div "HB FCU F212-1B - Inspect Supply Air Temperature Poor Control Mark Seen Action F…" at bounding box center [720, 405] width 1050 height 68
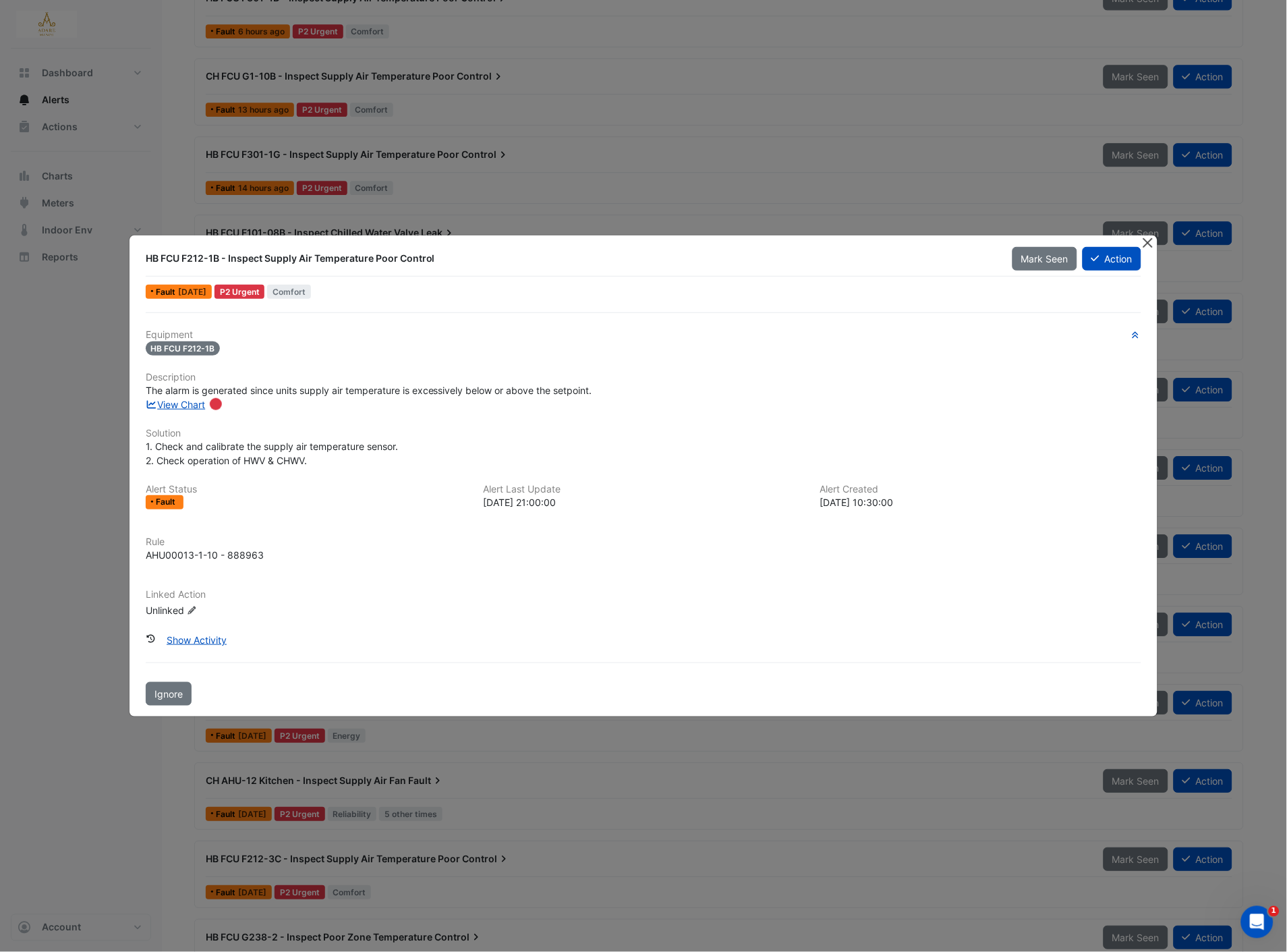
click at [1147, 240] on button "Close" at bounding box center [1148, 242] width 14 height 14
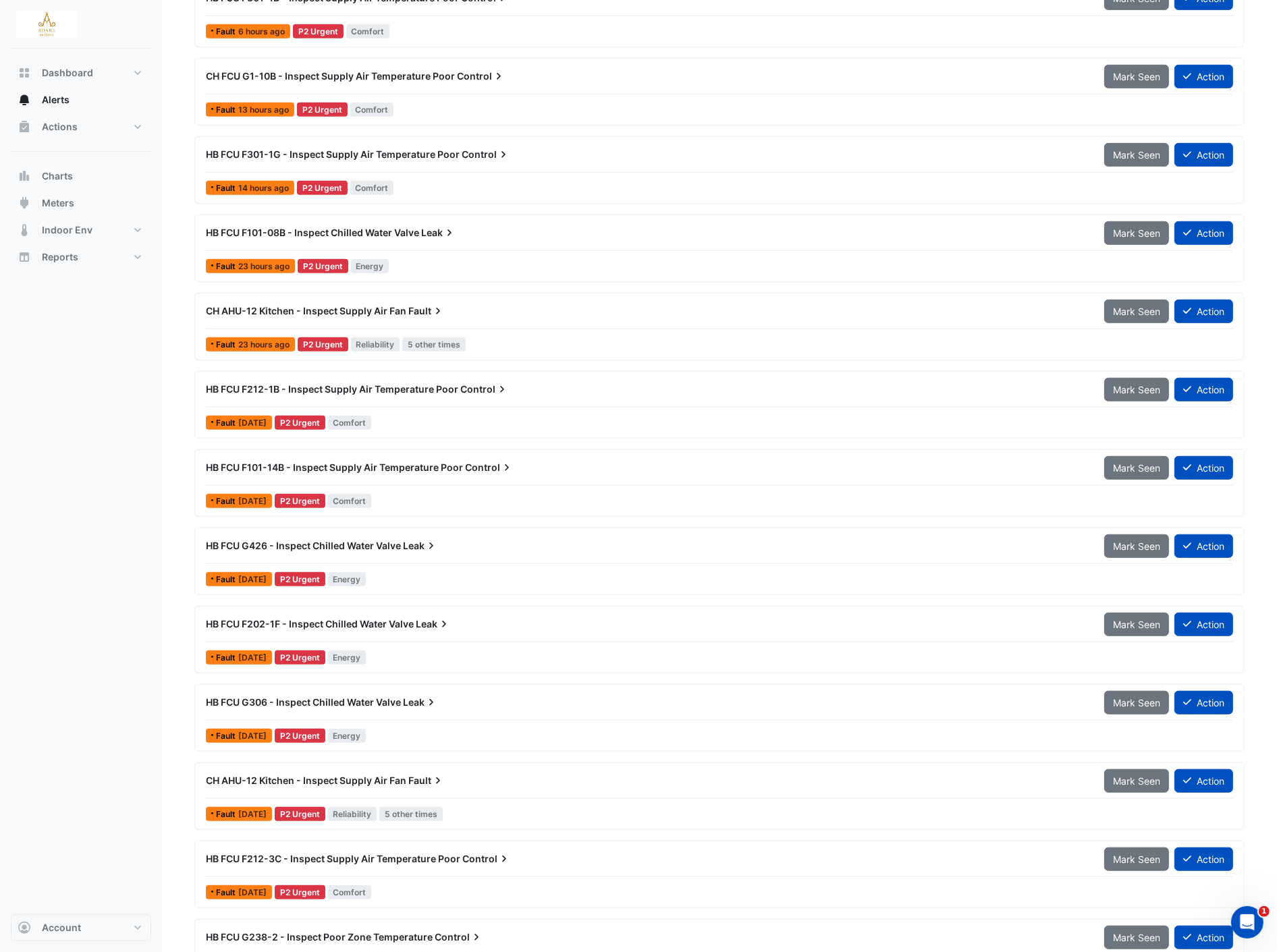
click at [262, 337] on div "Fault 23 hours ago P2 Urgent Reliability 5 other times" at bounding box center [719, 344] width 1030 height 20
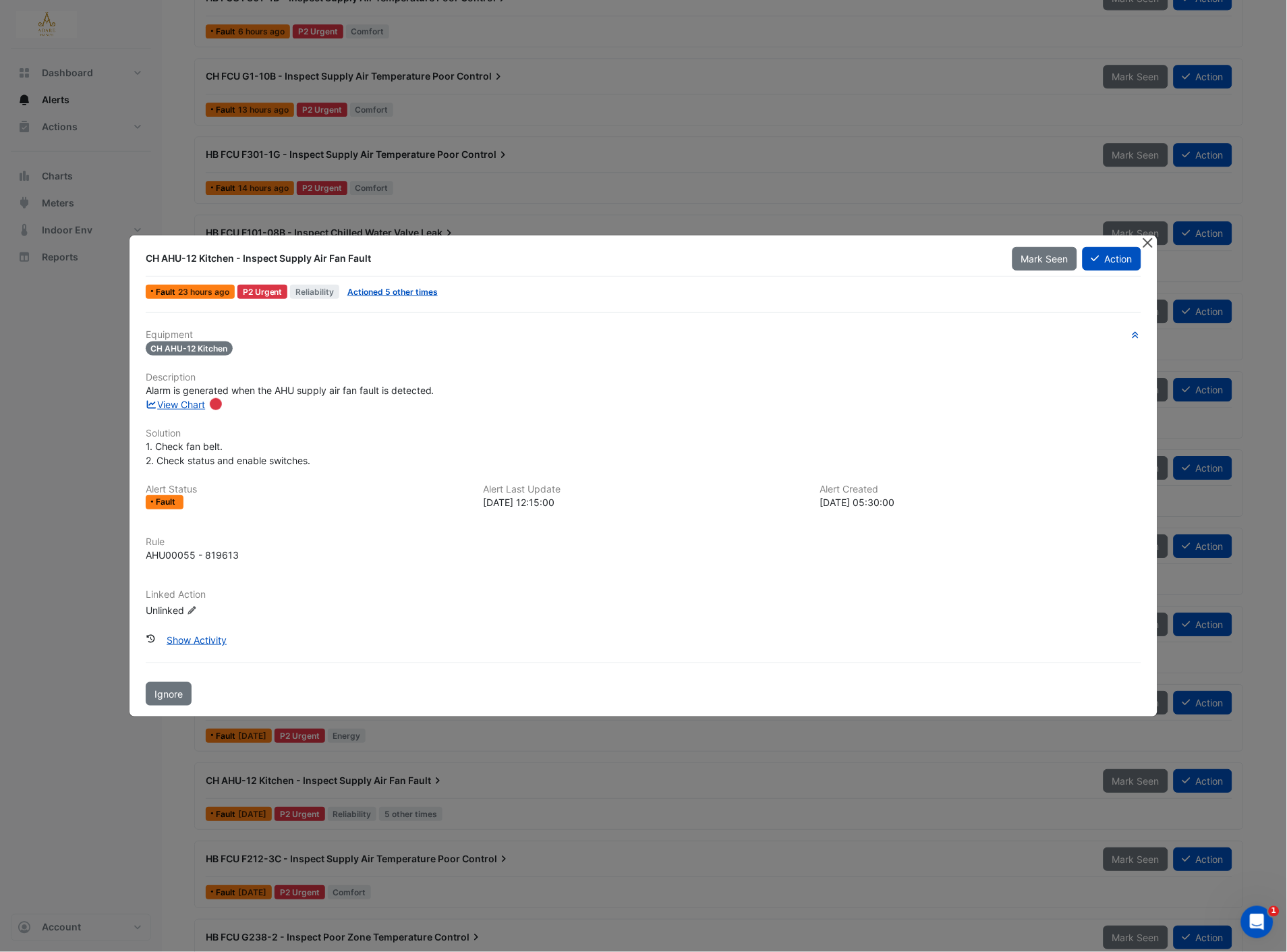
click at [1145, 243] on button "Close" at bounding box center [1148, 242] width 14 height 14
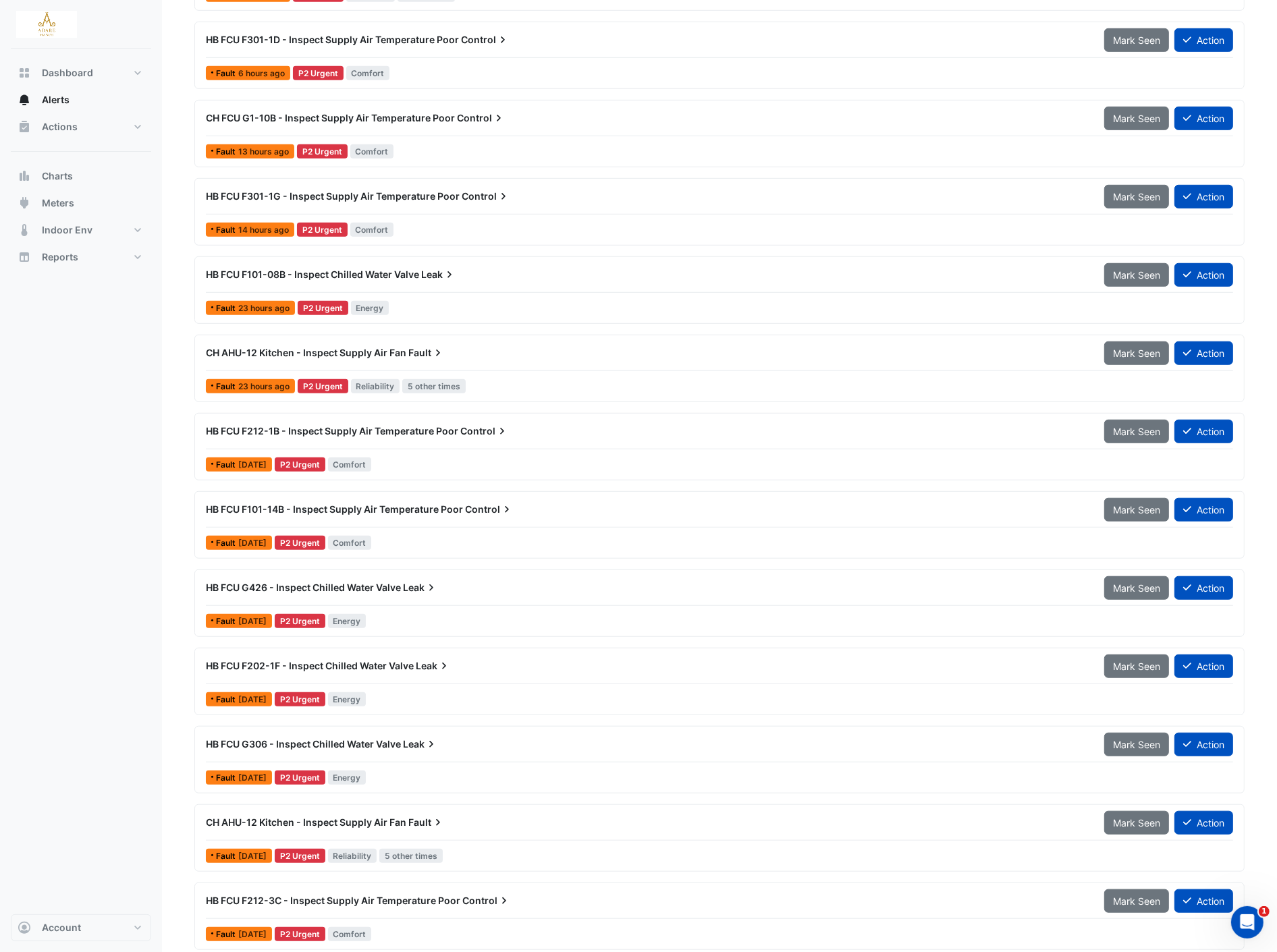
scroll to position [899, 0]
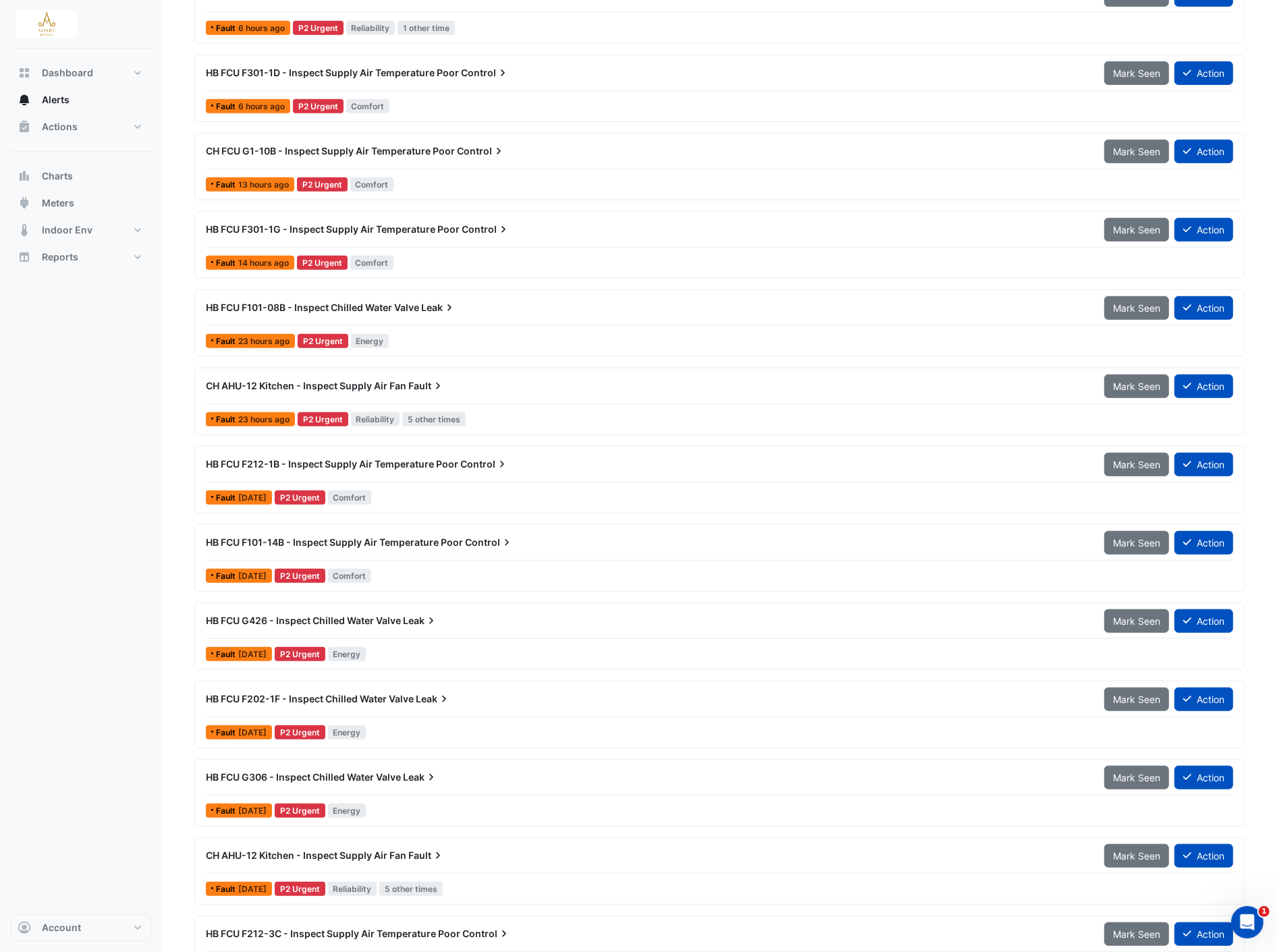
click at [244, 413] on div "Fault 23 hours ago" at bounding box center [251, 419] width 89 height 14
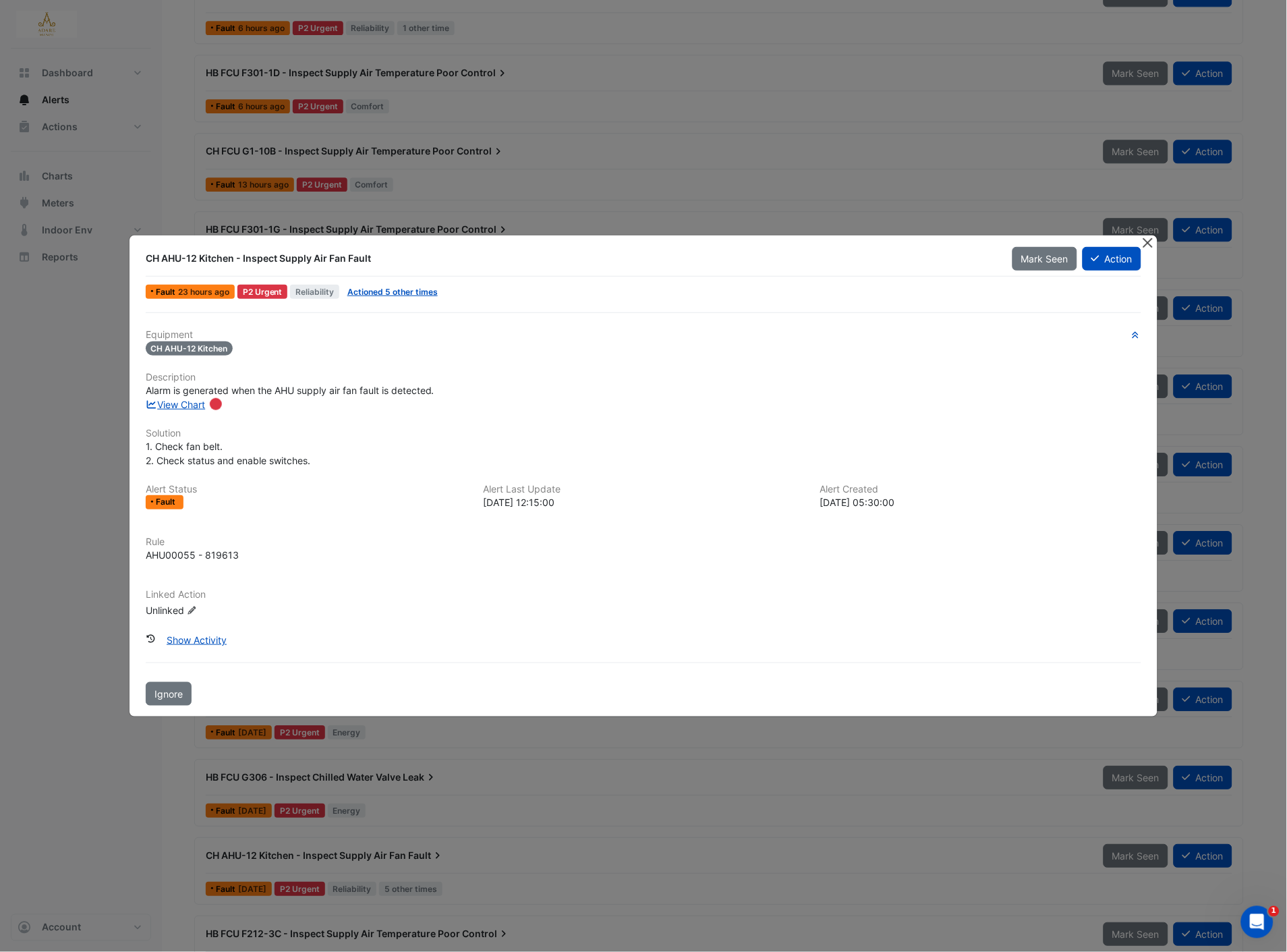
click at [1141, 244] on button "Close" at bounding box center [1148, 242] width 14 height 14
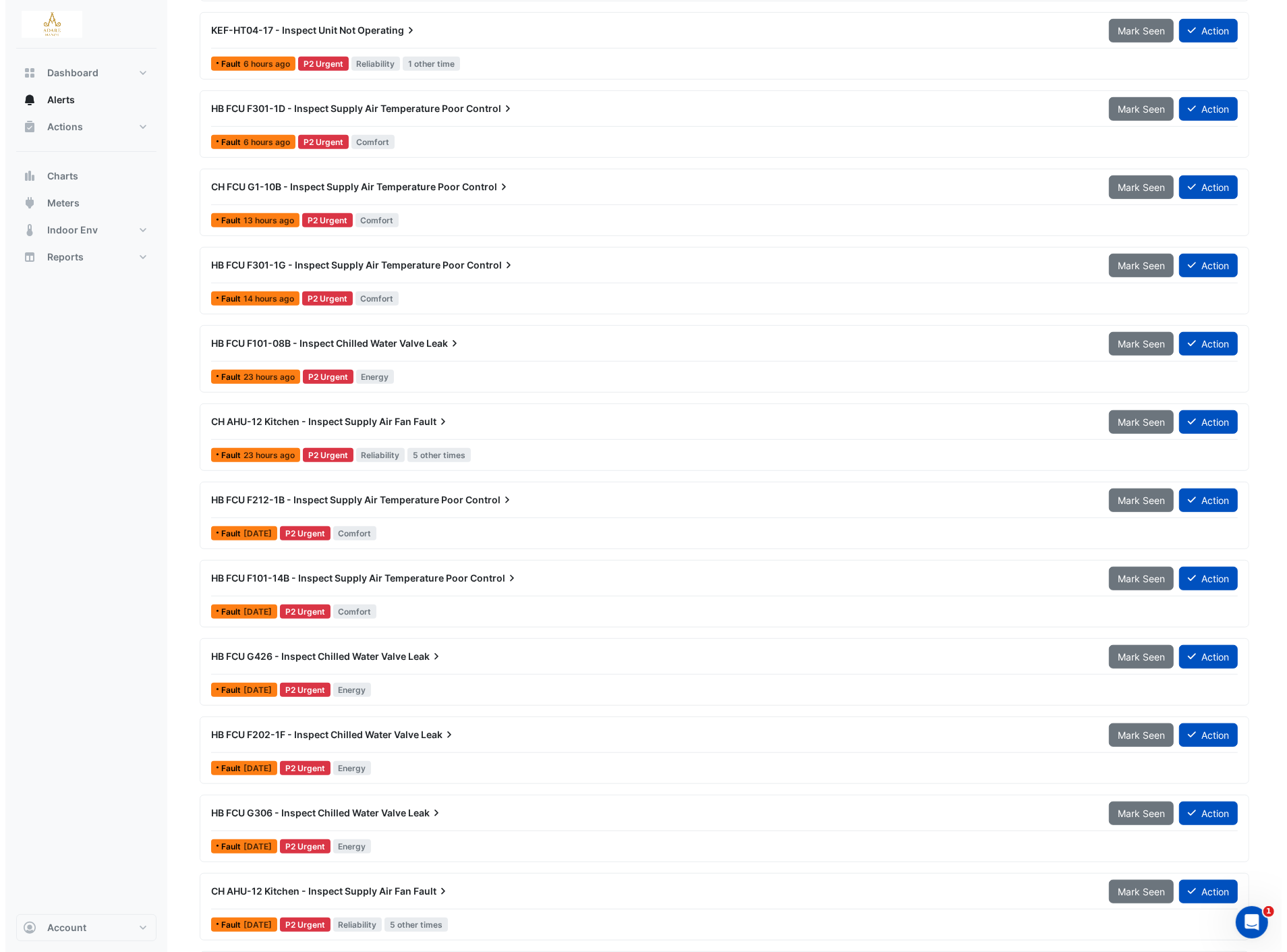
scroll to position [825, 0]
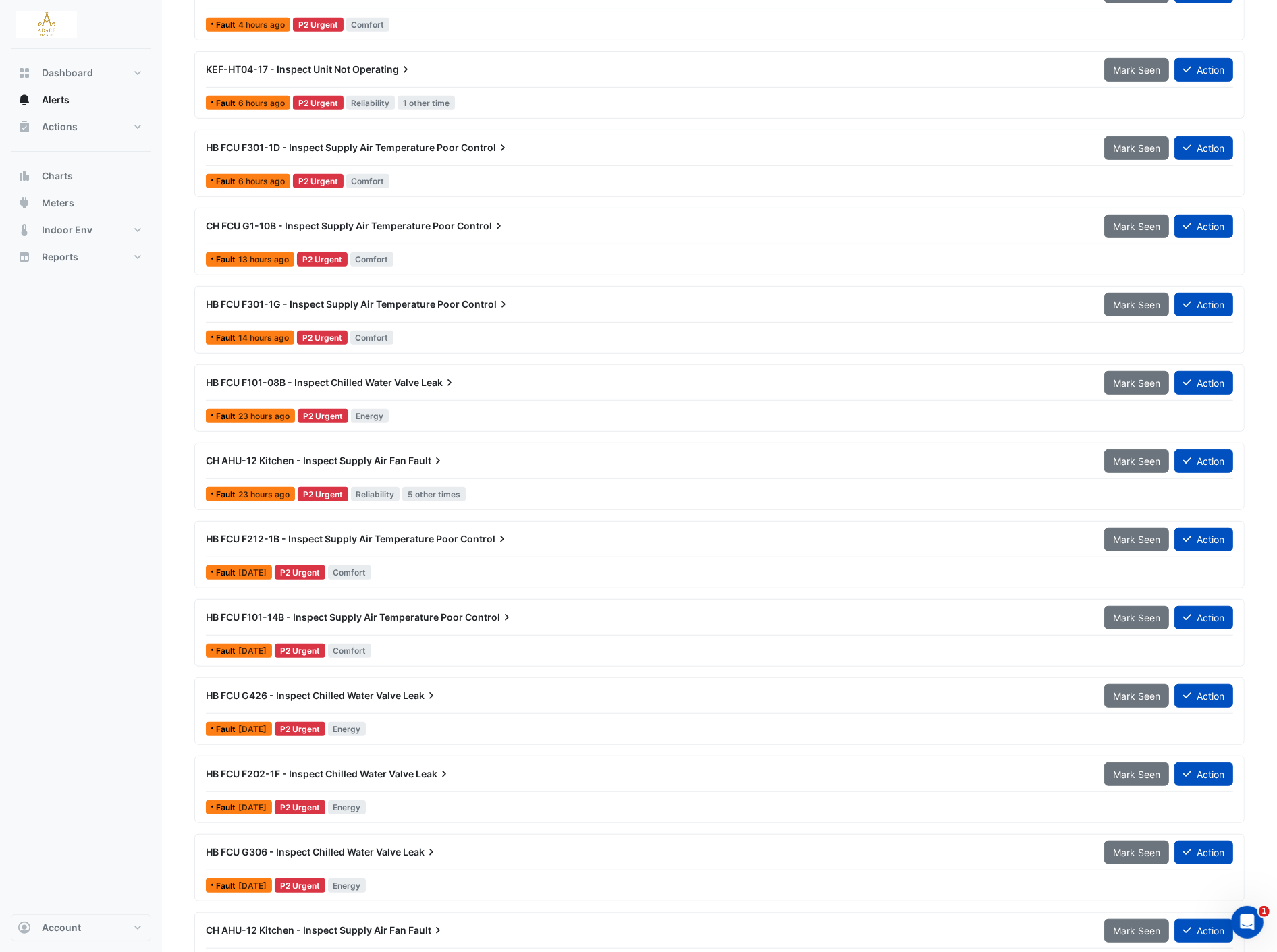
click at [261, 412] on span "23 hours ago" at bounding box center [264, 415] width 52 height 10
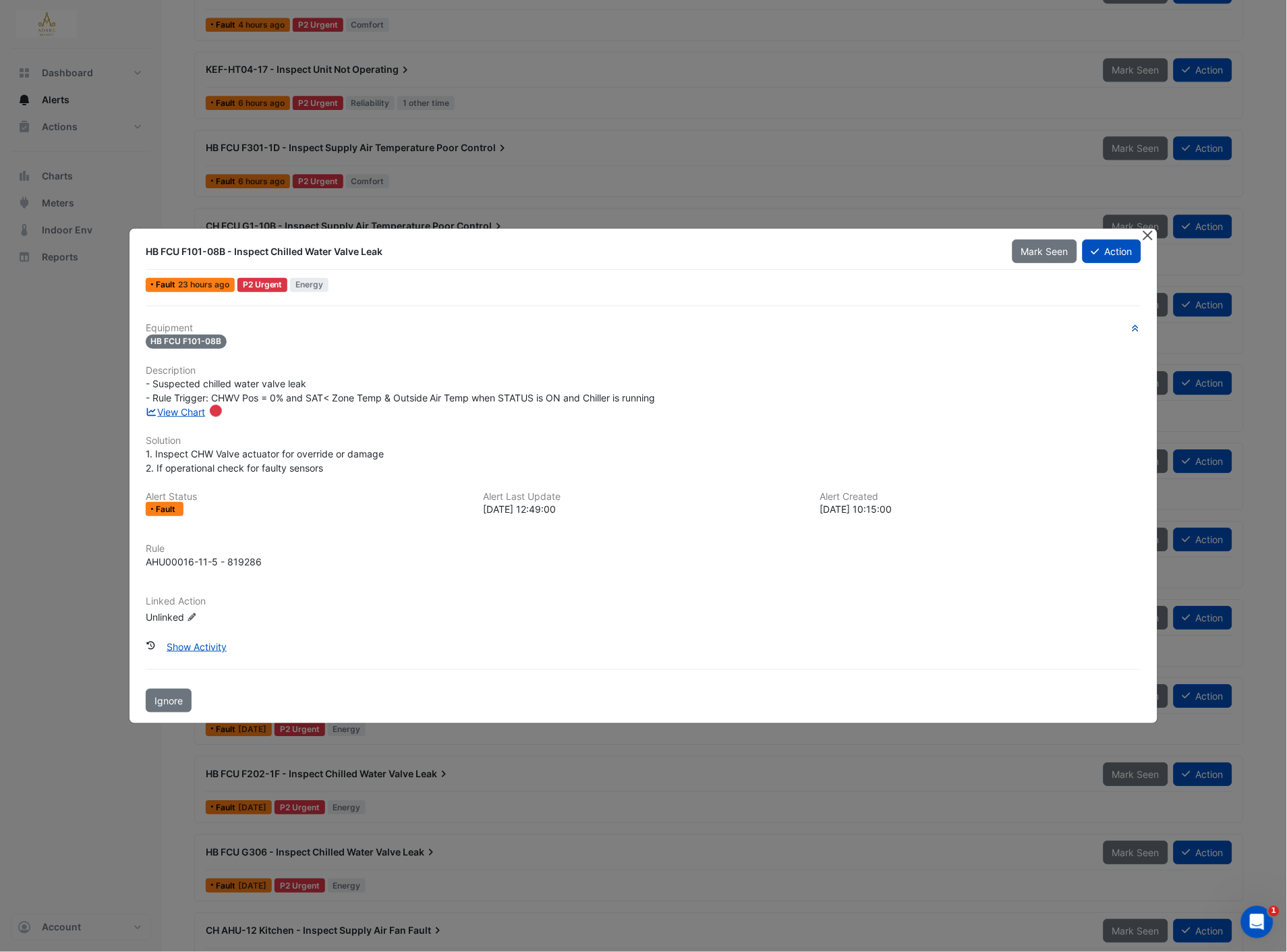
click at [1142, 238] on button "Close" at bounding box center [1148, 236] width 14 height 14
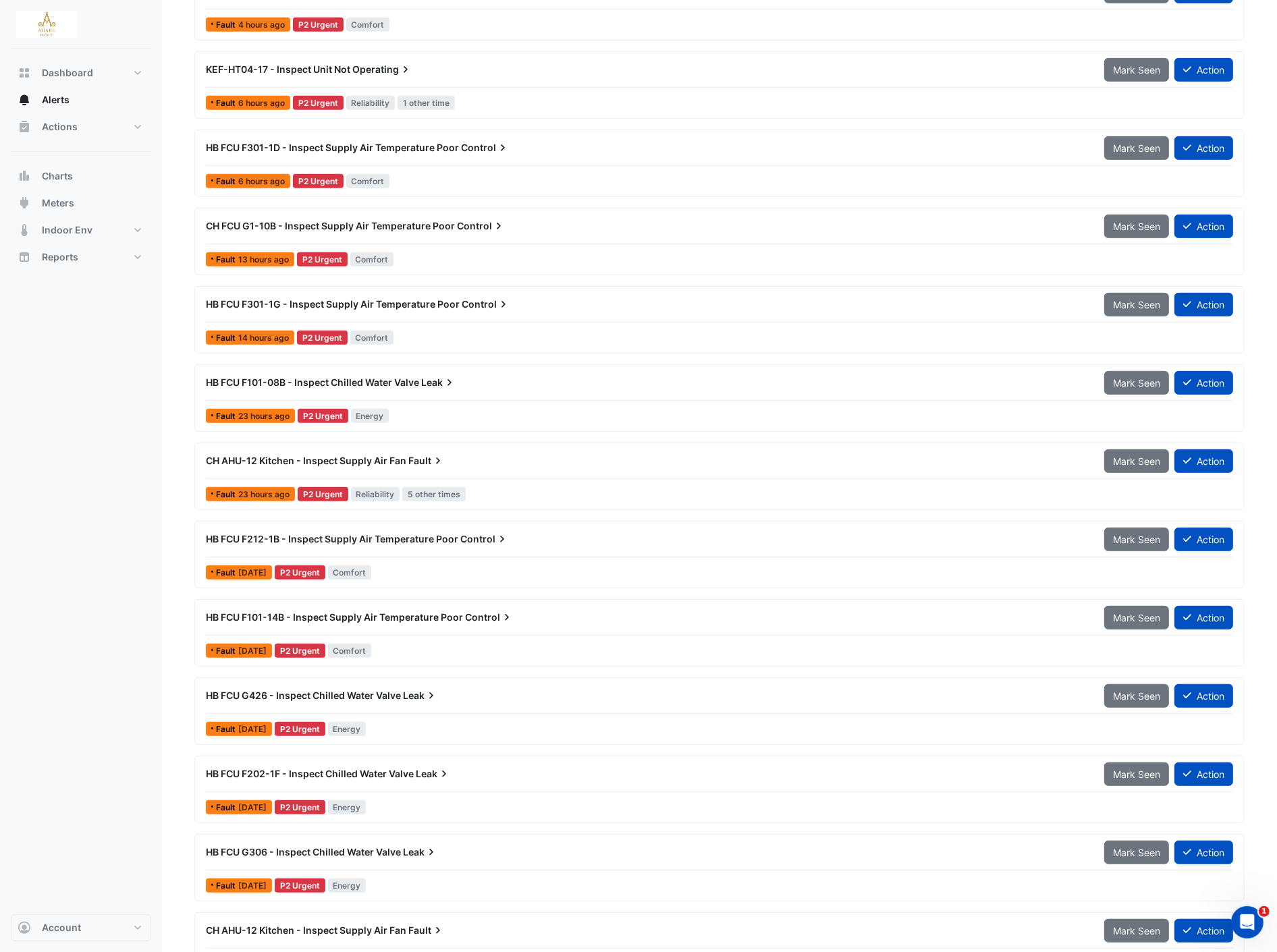
click at [258, 326] on div "HB FCU F301-1G - Inspect Supply Air Temperature Poor Control Mark Seen Action F…" at bounding box center [720, 320] width 1038 height 55
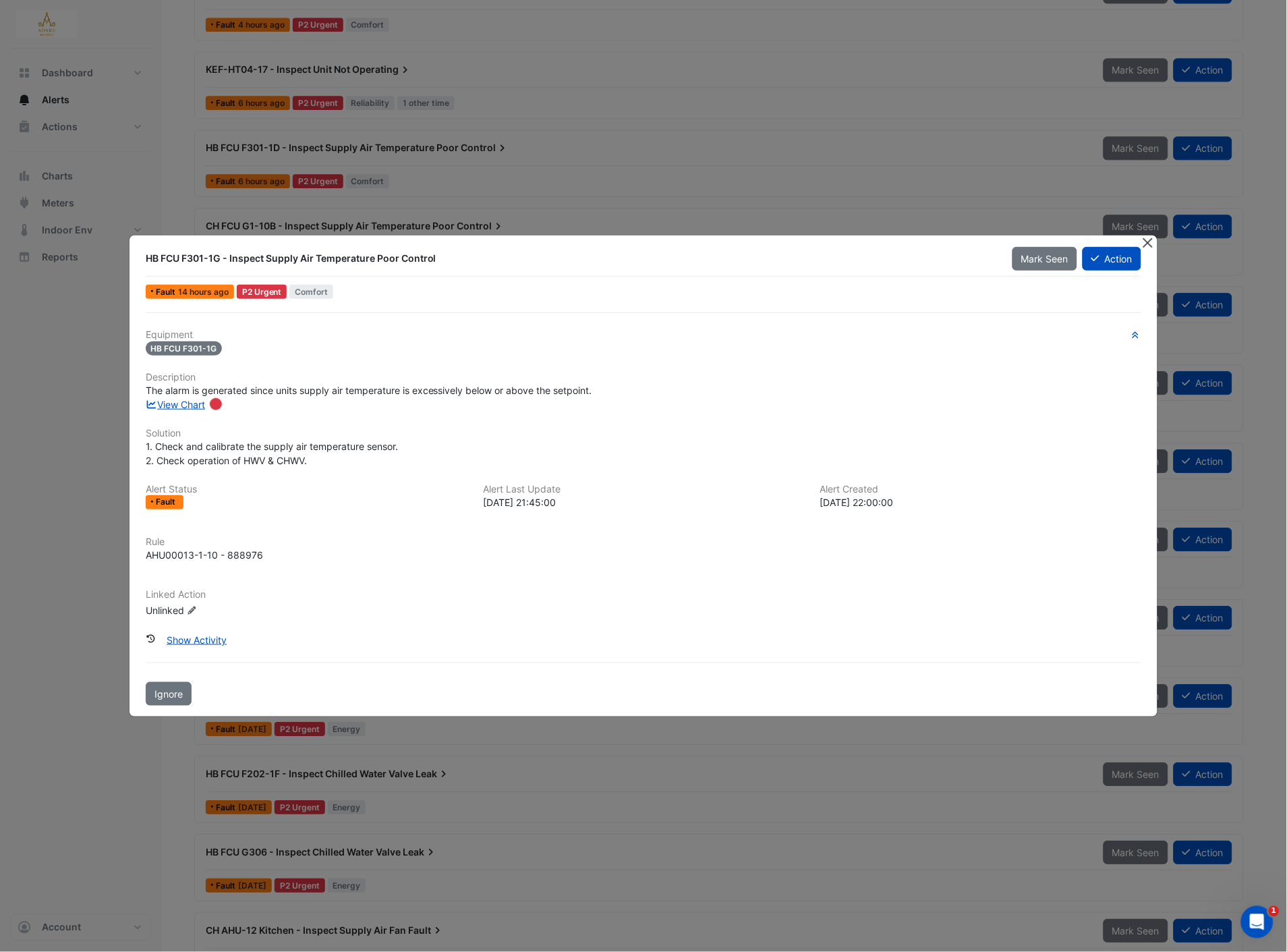
click at [1150, 245] on button "Close" at bounding box center [1148, 242] width 14 height 14
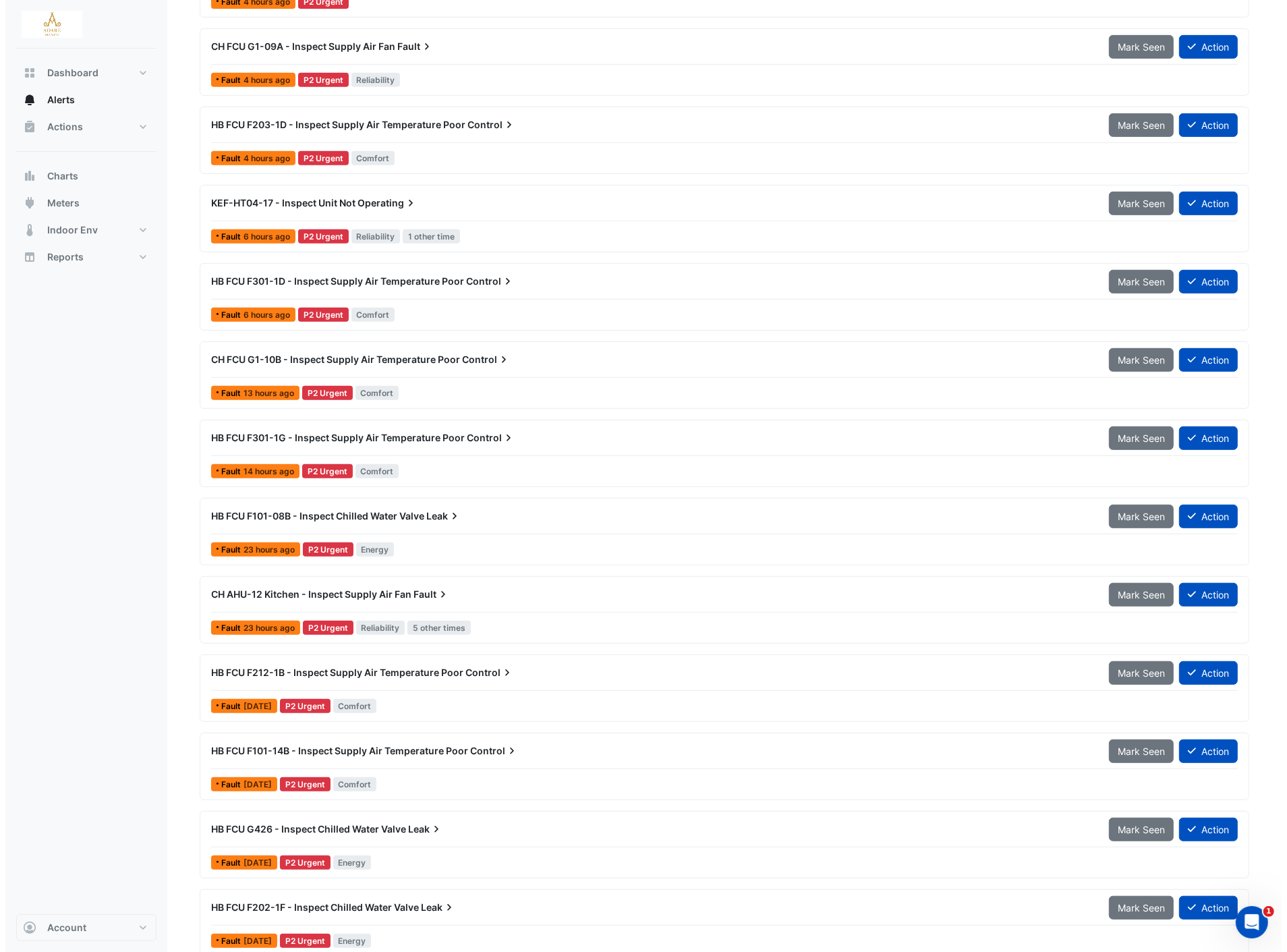
scroll to position [675, 0]
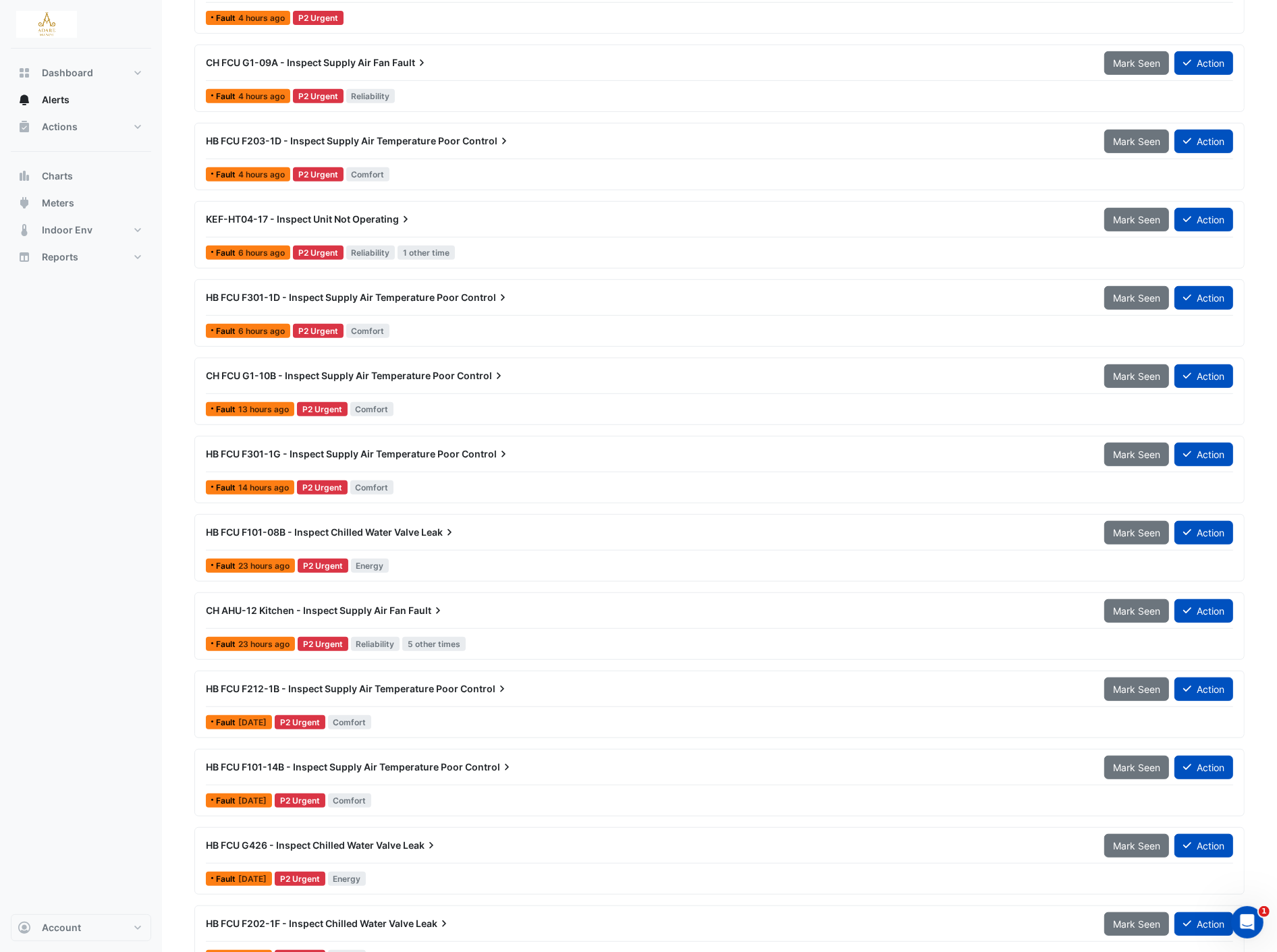
click at [236, 481] on div "Fault 14 hours ago" at bounding box center [250, 488] width 88 height 14
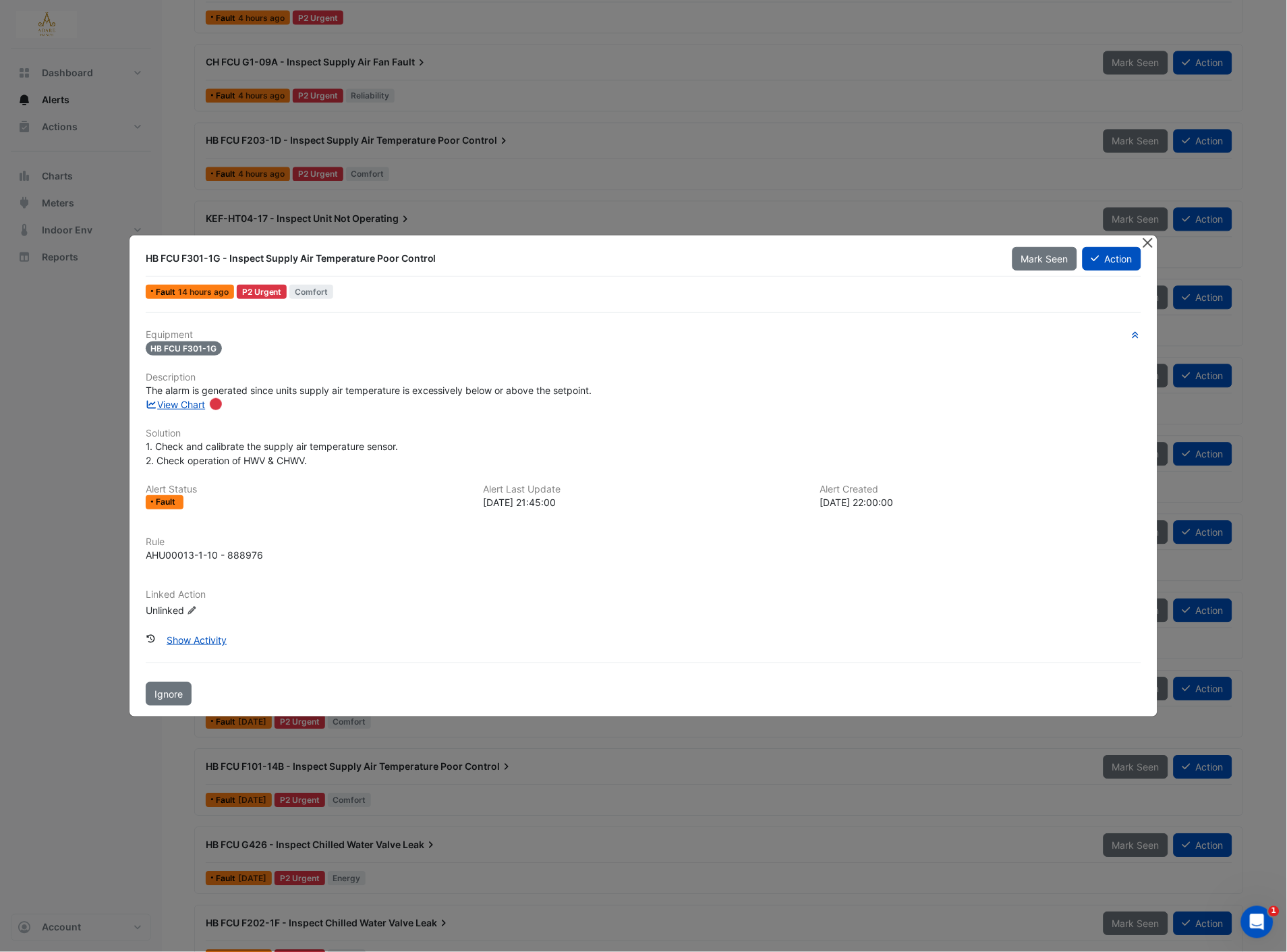
click at [1144, 245] on button "Close" at bounding box center [1148, 242] width 14 height 14
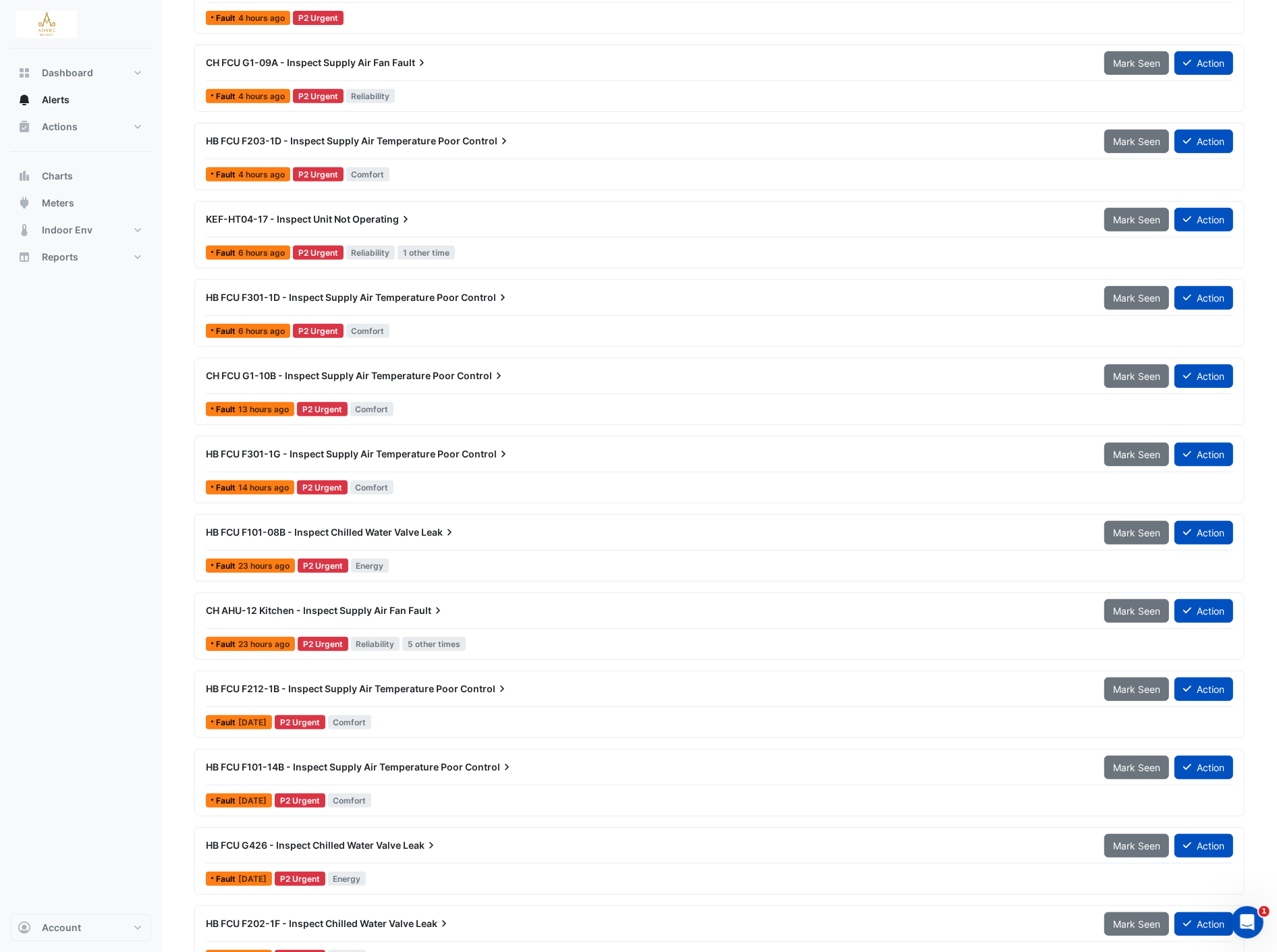
click at [231, 397] on div "CH FCU G1-10B - Inspect Supply Air Temperature Poor Control Mark Seen Action Fa…" at bounding box center [720, 391] width 1038 height 55
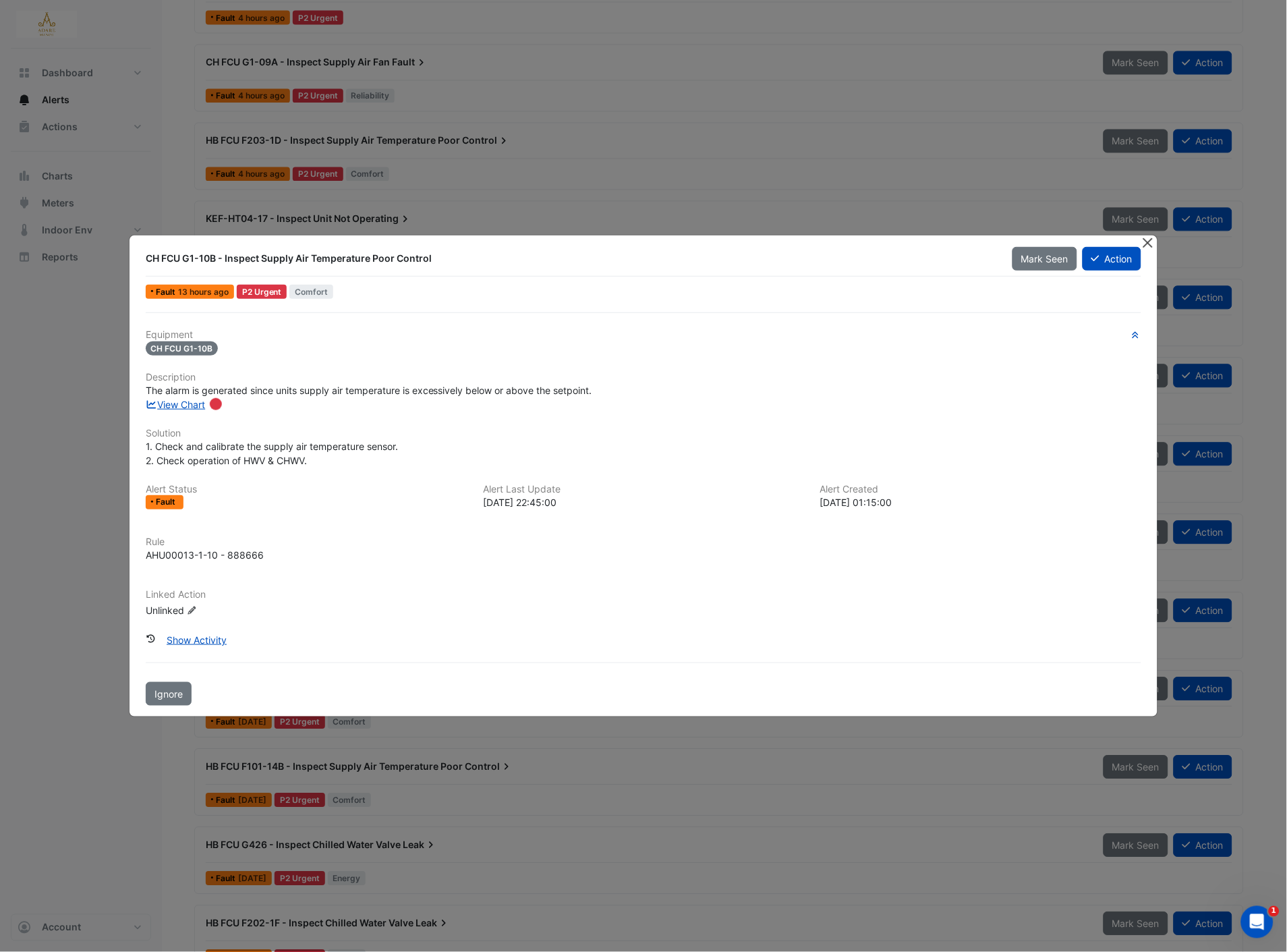
click at [1143, 243] on button "Close" at bounding box center [1148, 242] width 14 height 14
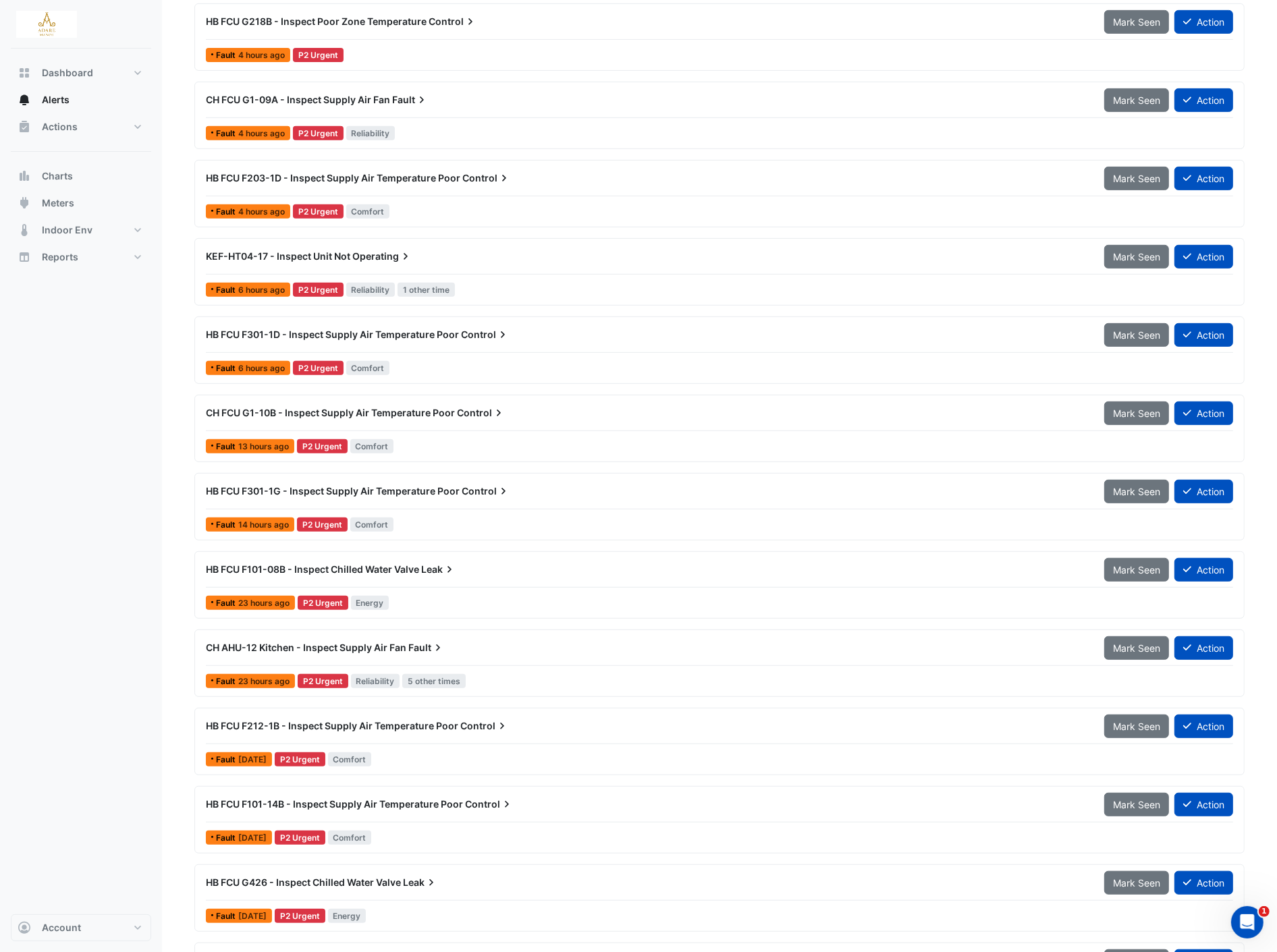
scroll to position [599, 0]
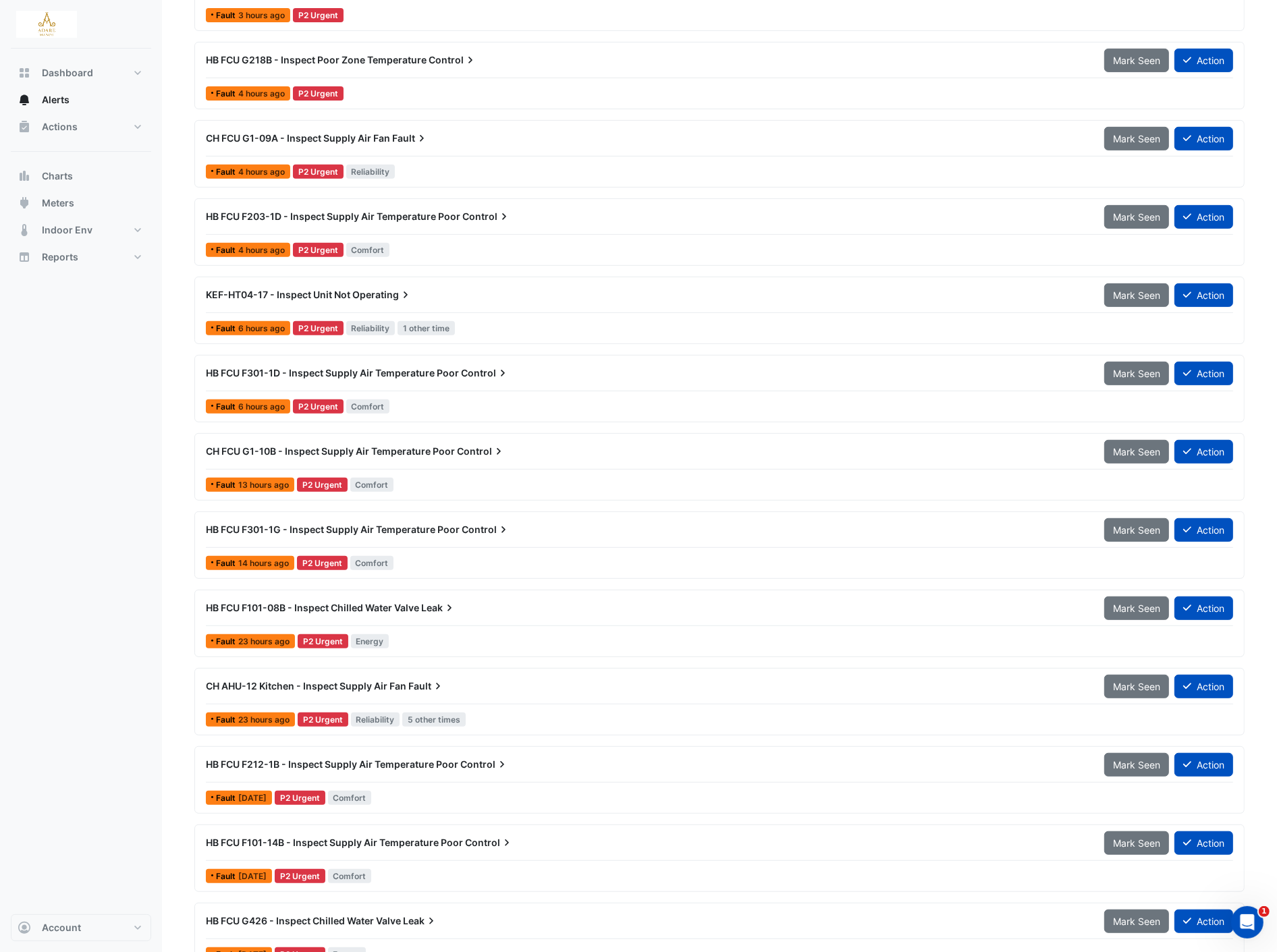
click at [243, 418] on div "HB FCU F301-1D - Inspect Supply Air Temperature Poor Control Mark Seen Action F…" at bounding box center [720, 389] width 1050 height 68
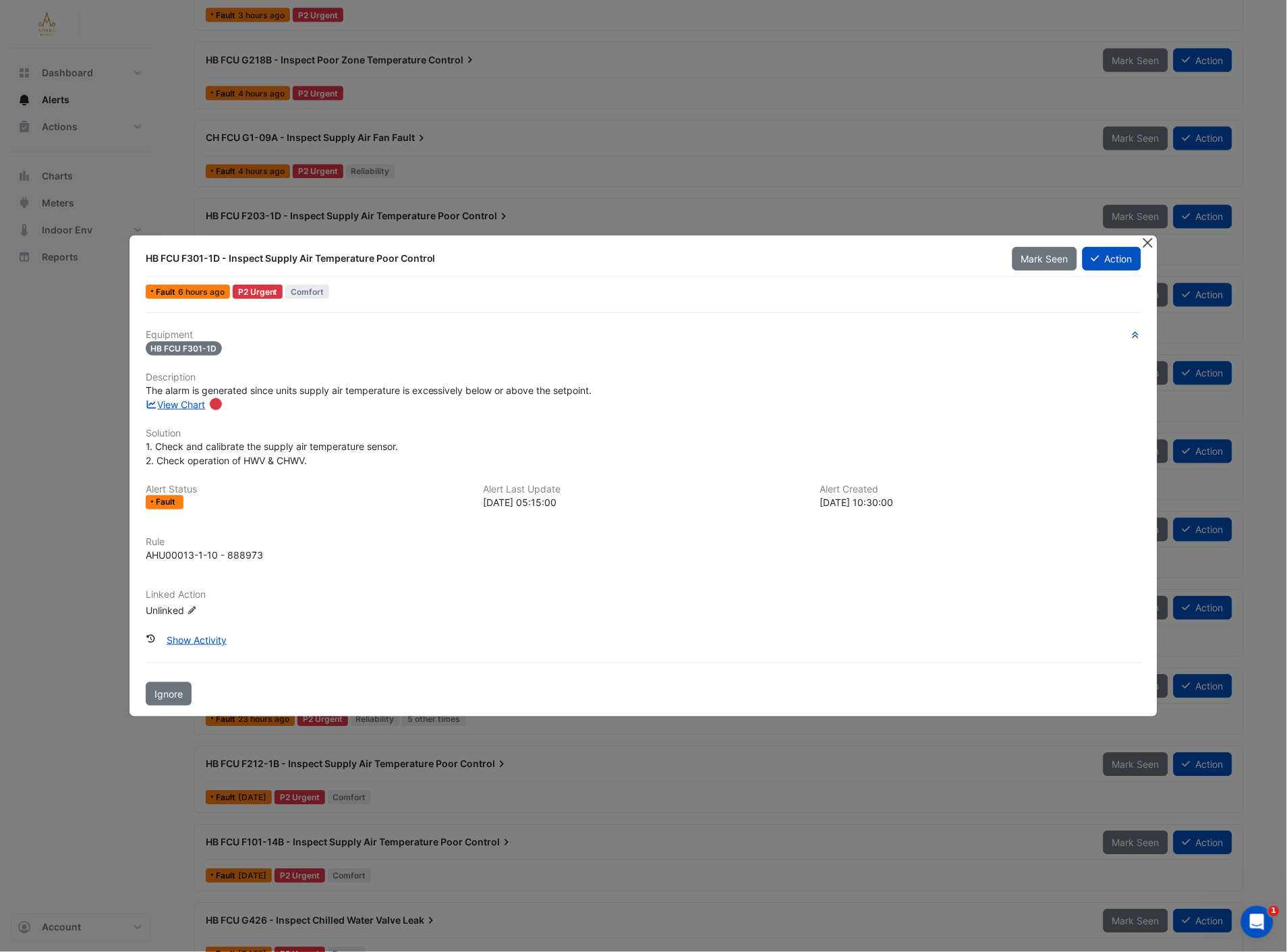
click at [1141, 239] on button "Close" at bounding box center [1148, 242] width 14 height 14
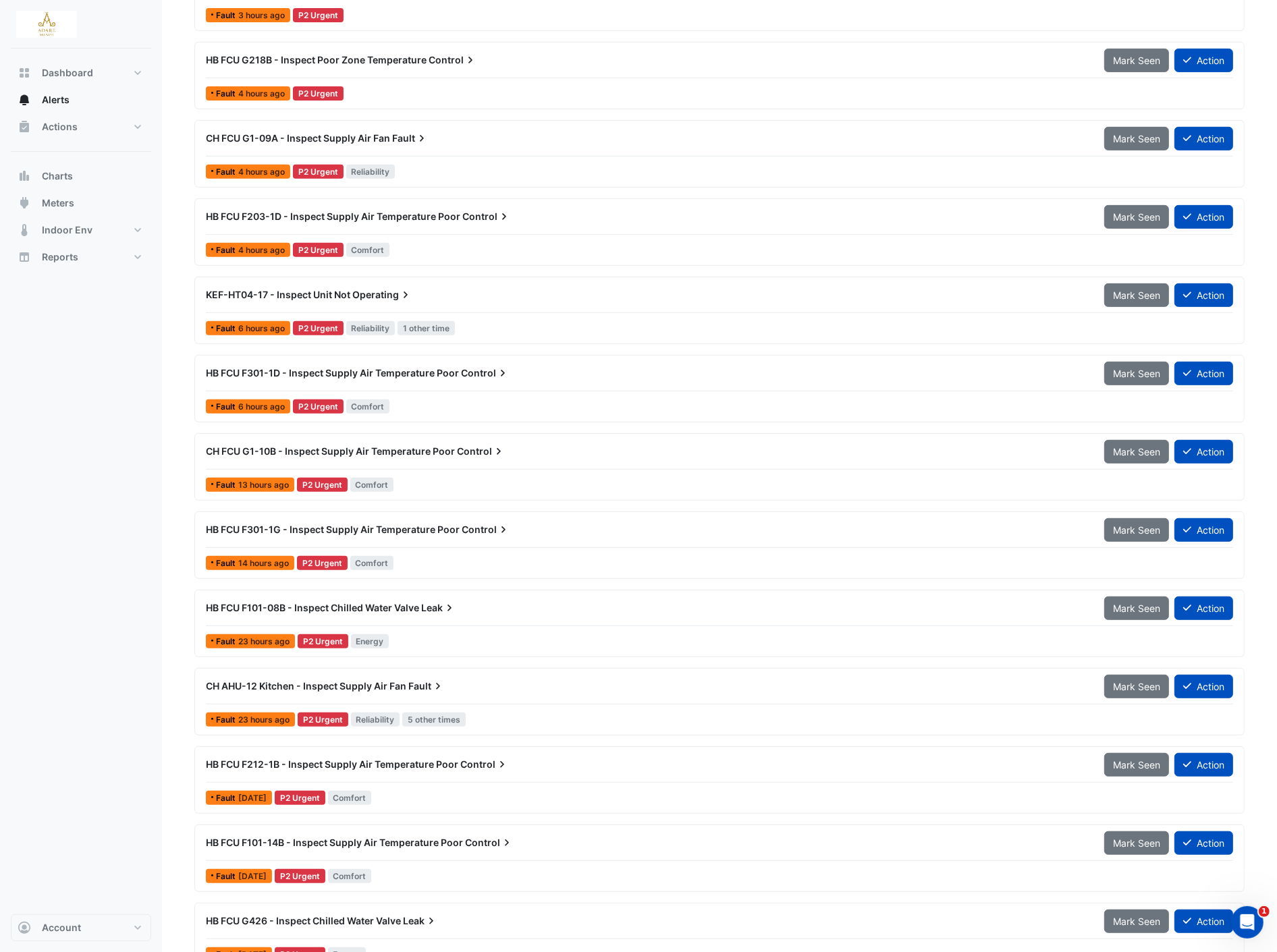
click at [276, 329] on span "6 hours ago" at bounding box center [261, 328] width 46 height 10
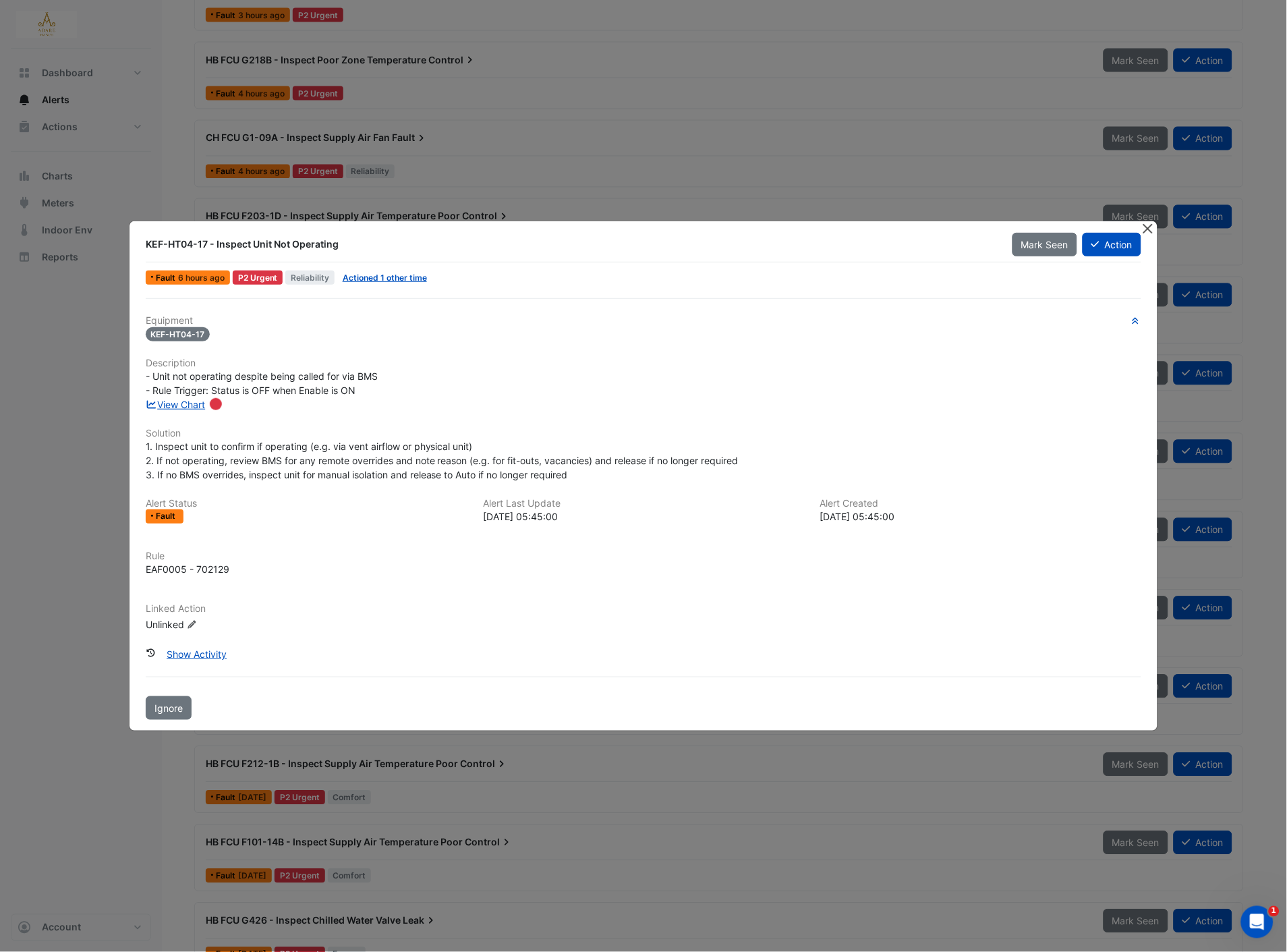
click at [1144, 231] on button "Close" at bounding box center [1148, 228] width 14 height 14
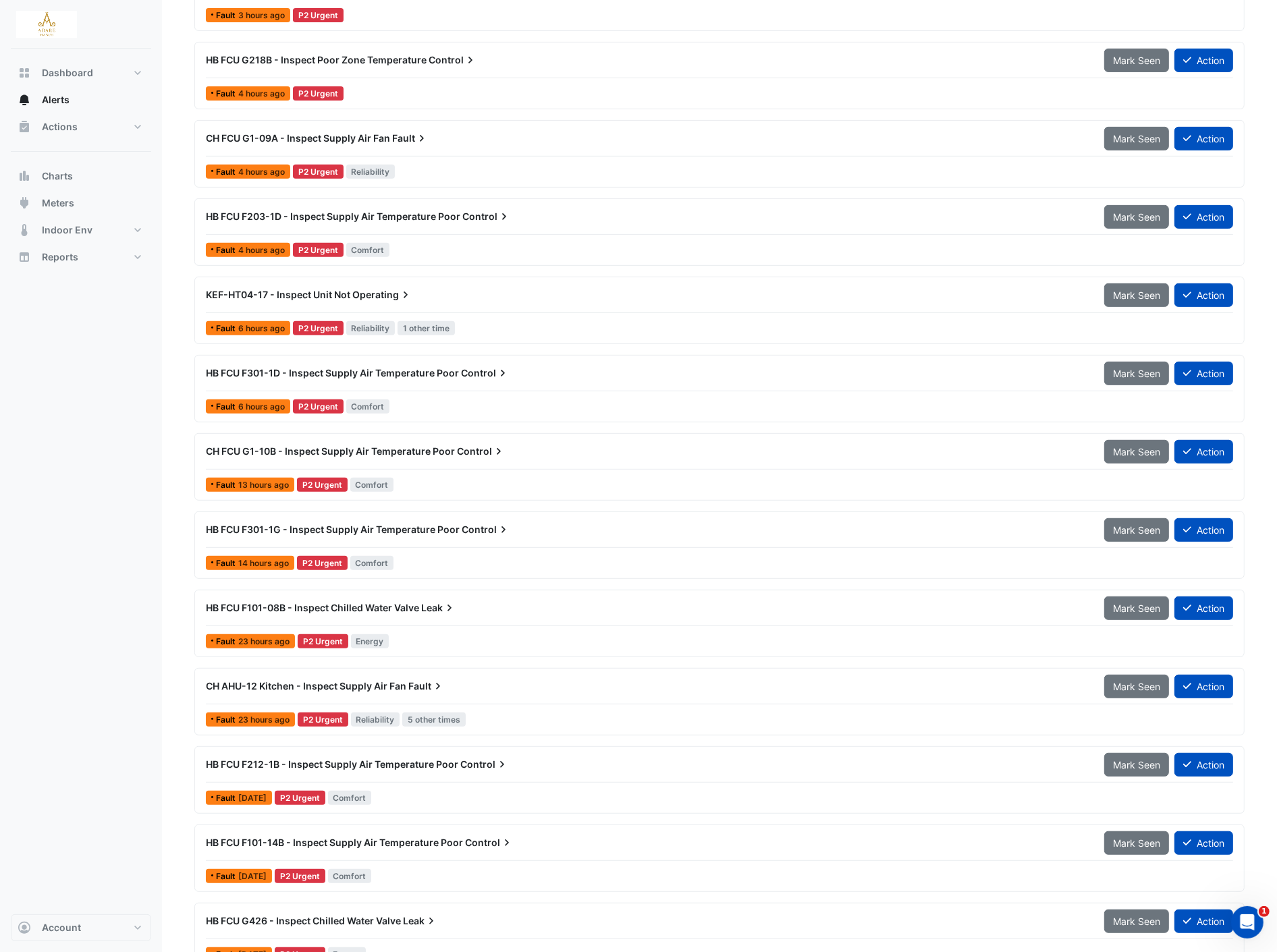
click at [237, 320] on div "Fault 6 hours ago P2 Urgent Reliability 1 other time" at bounding box center [719, 328] width 1030 height 20
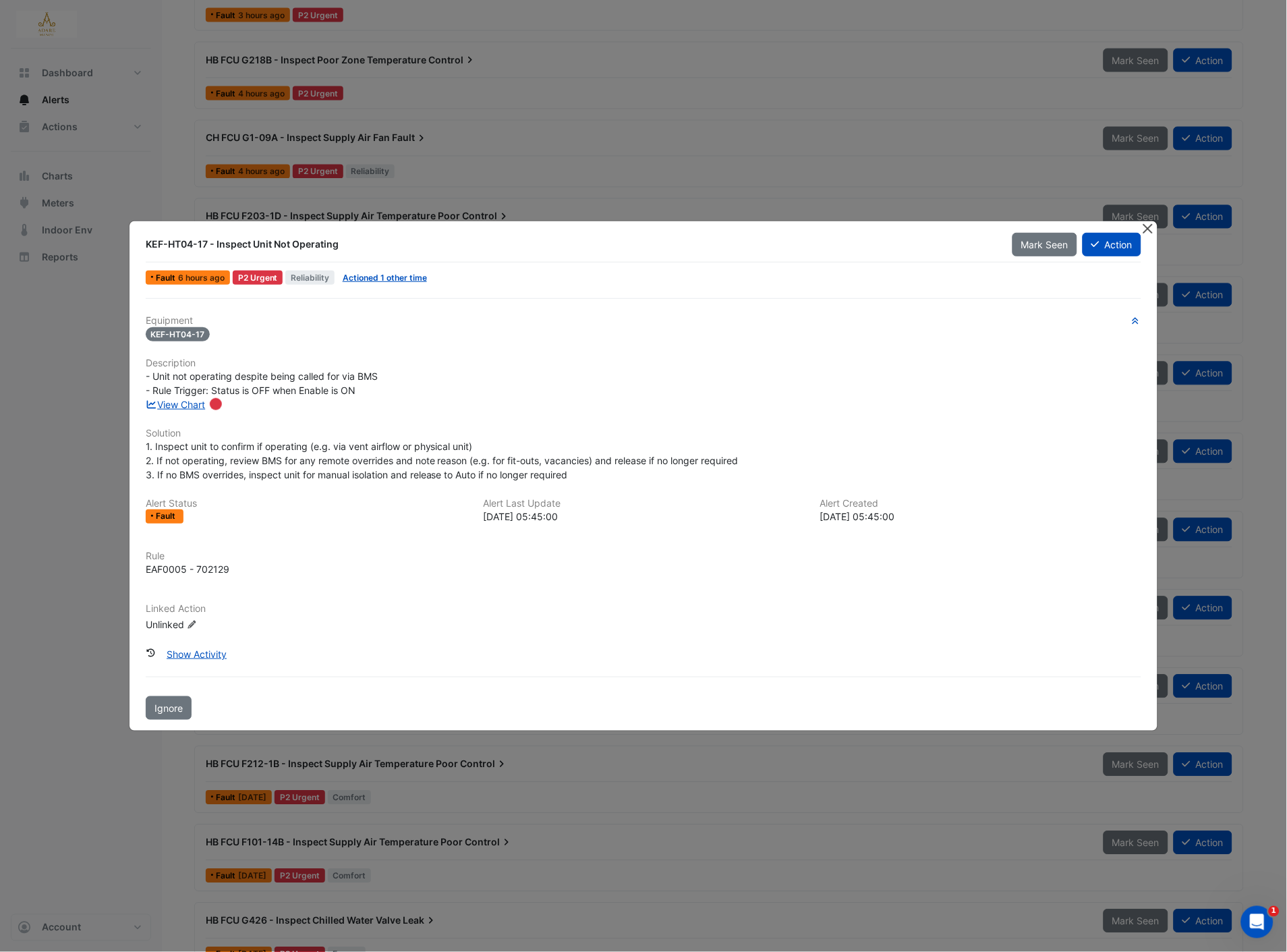
click at [1150, 232] on button "Close" at bounding box center [1148, 228] width 14 height 14
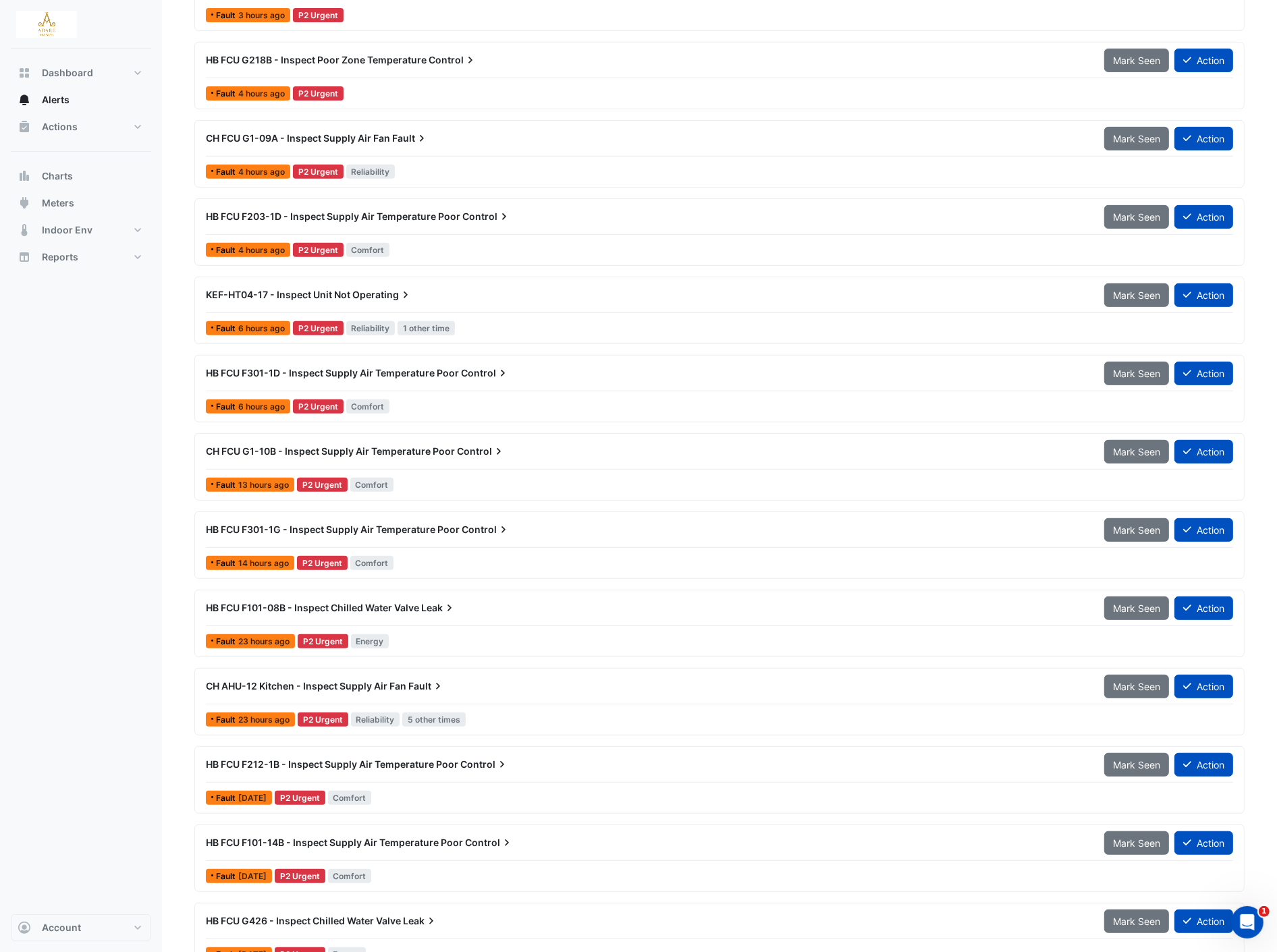
click at [273, 403] on span "6 hours ago" at bounding box center [261, 406] width 46 height 10
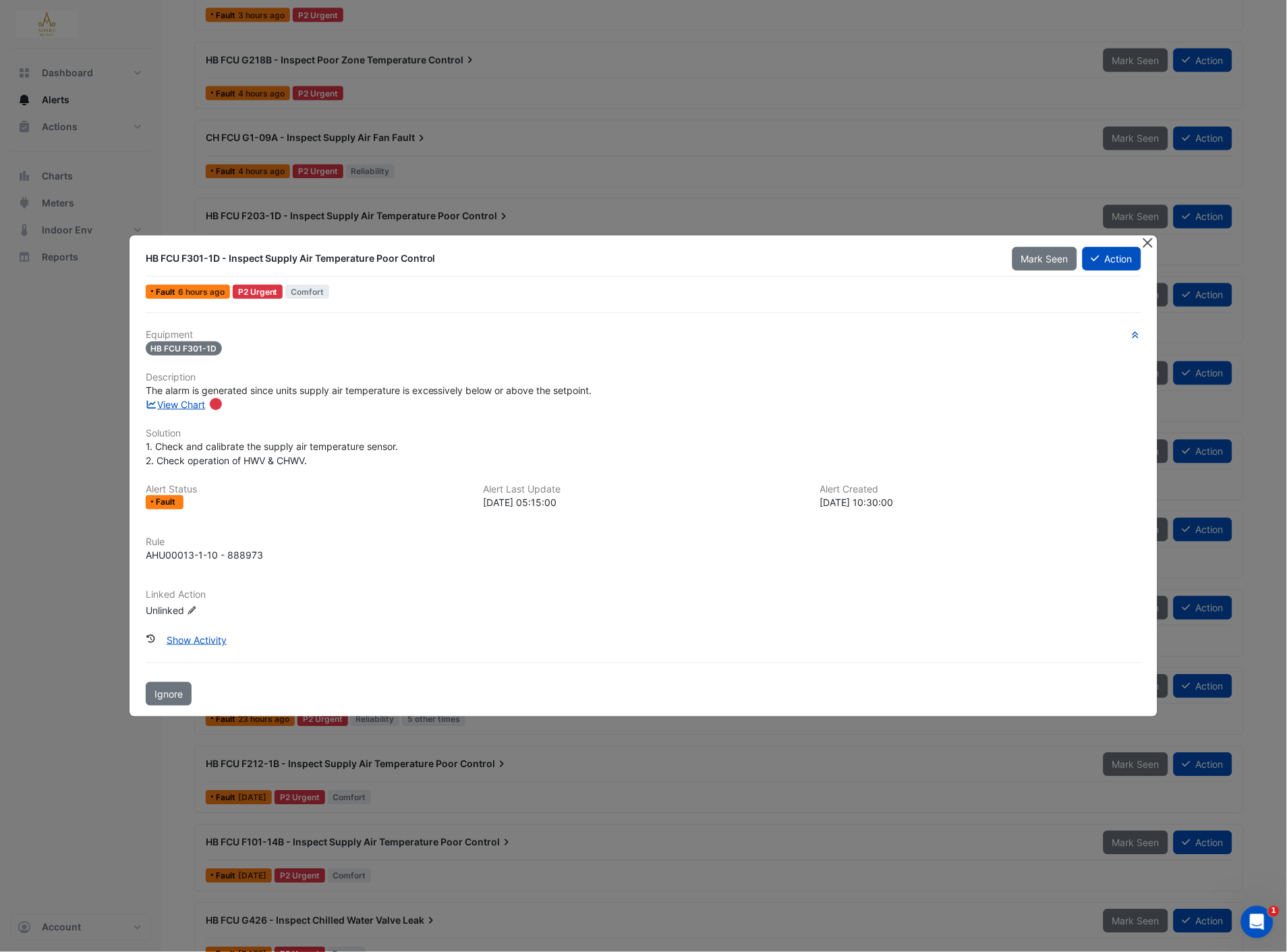
click at [1141, 240] on button "Close" at bounding box center [1148, 242] width 14 height 14
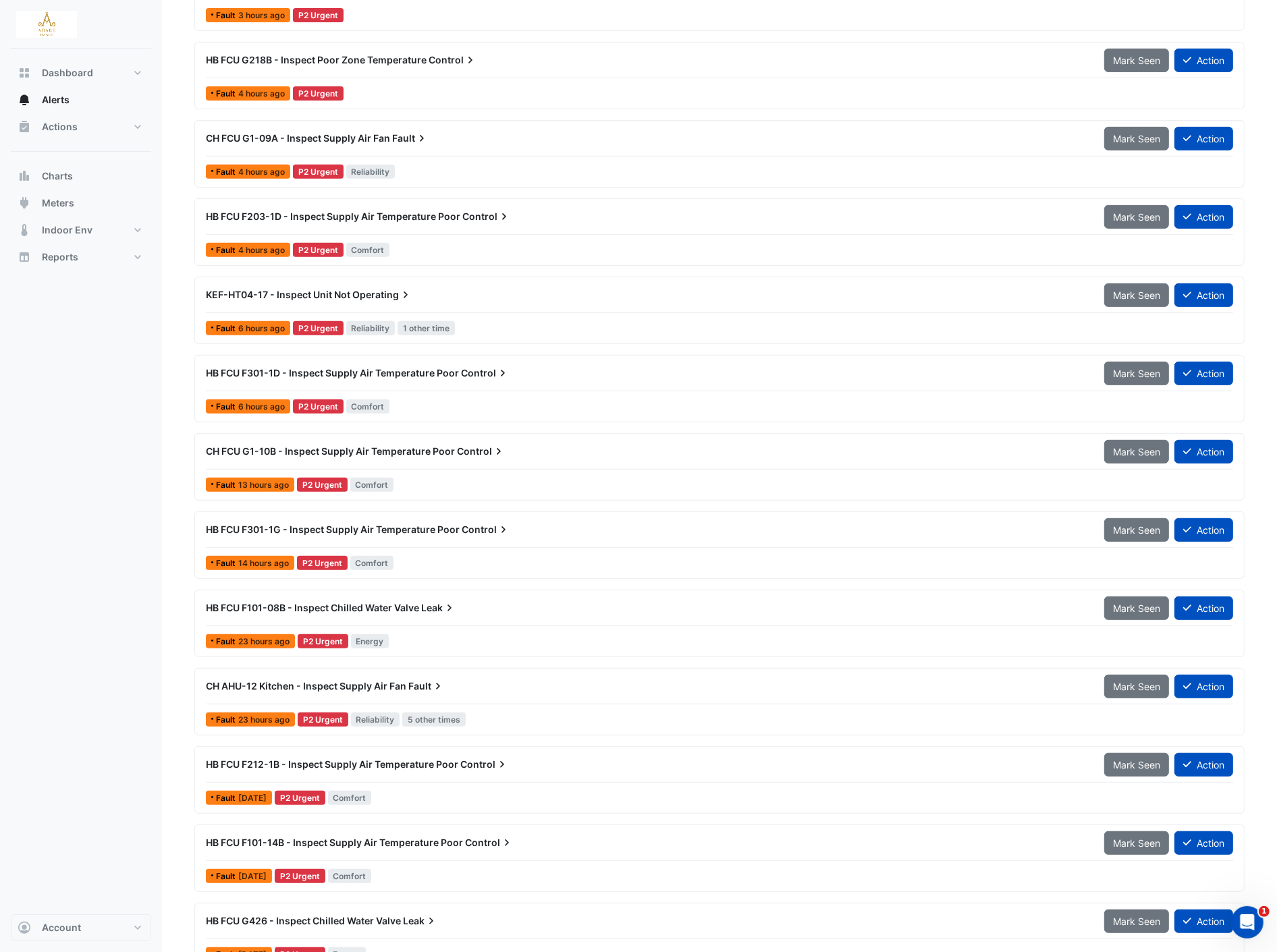
click at [218, 314] on div "KEF-HT04-17 - Inspect Unit Not Operating Mark Seen Action Fault 6 hours ago P2 …" at bounding box center [720, 310] width 1038 height 55
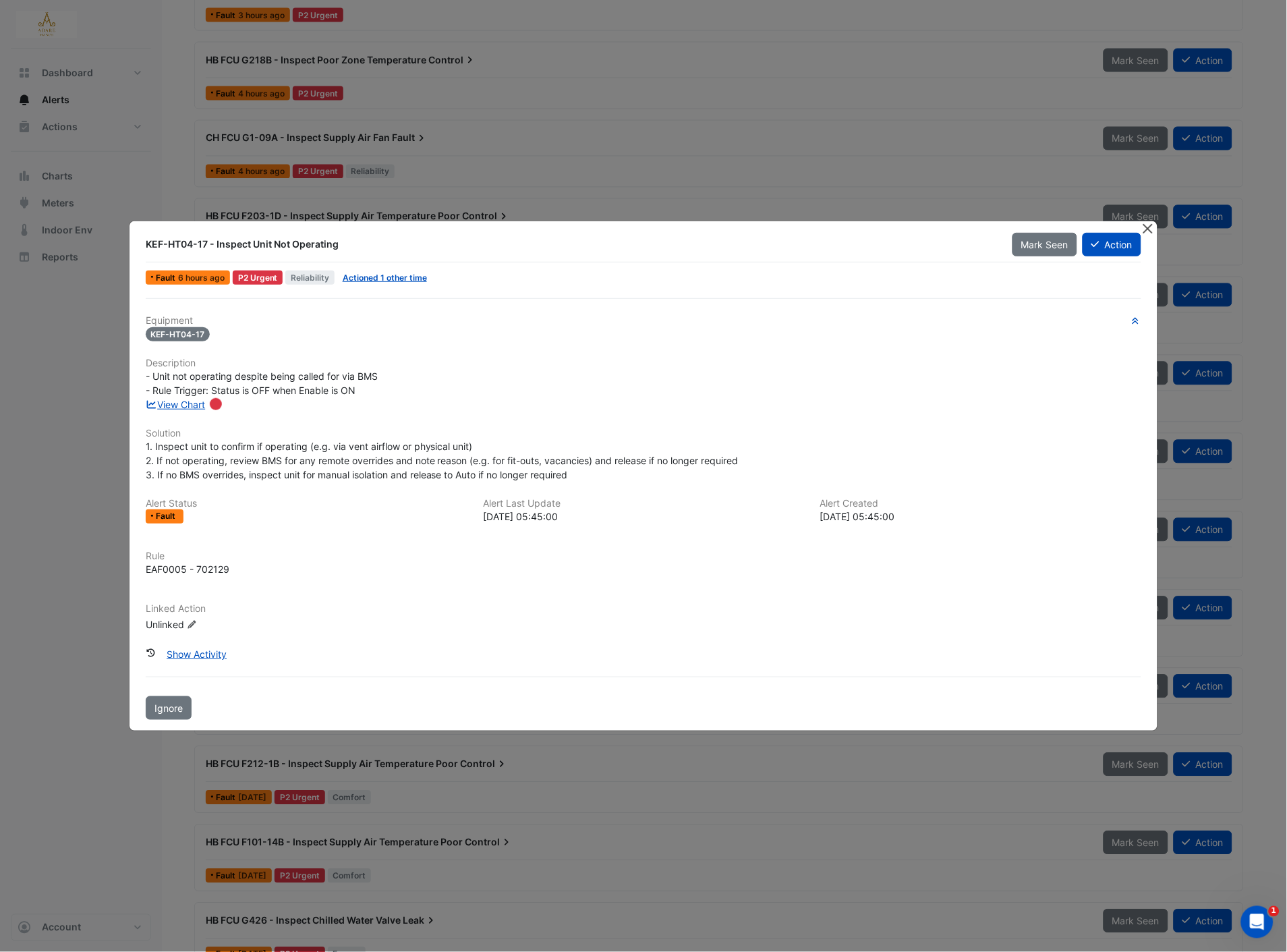
click at [1149, 226] on button "Close" at bounding box center [1148, 228] width 14 height 14
